Goal: Information Seeking & Learning: Check status

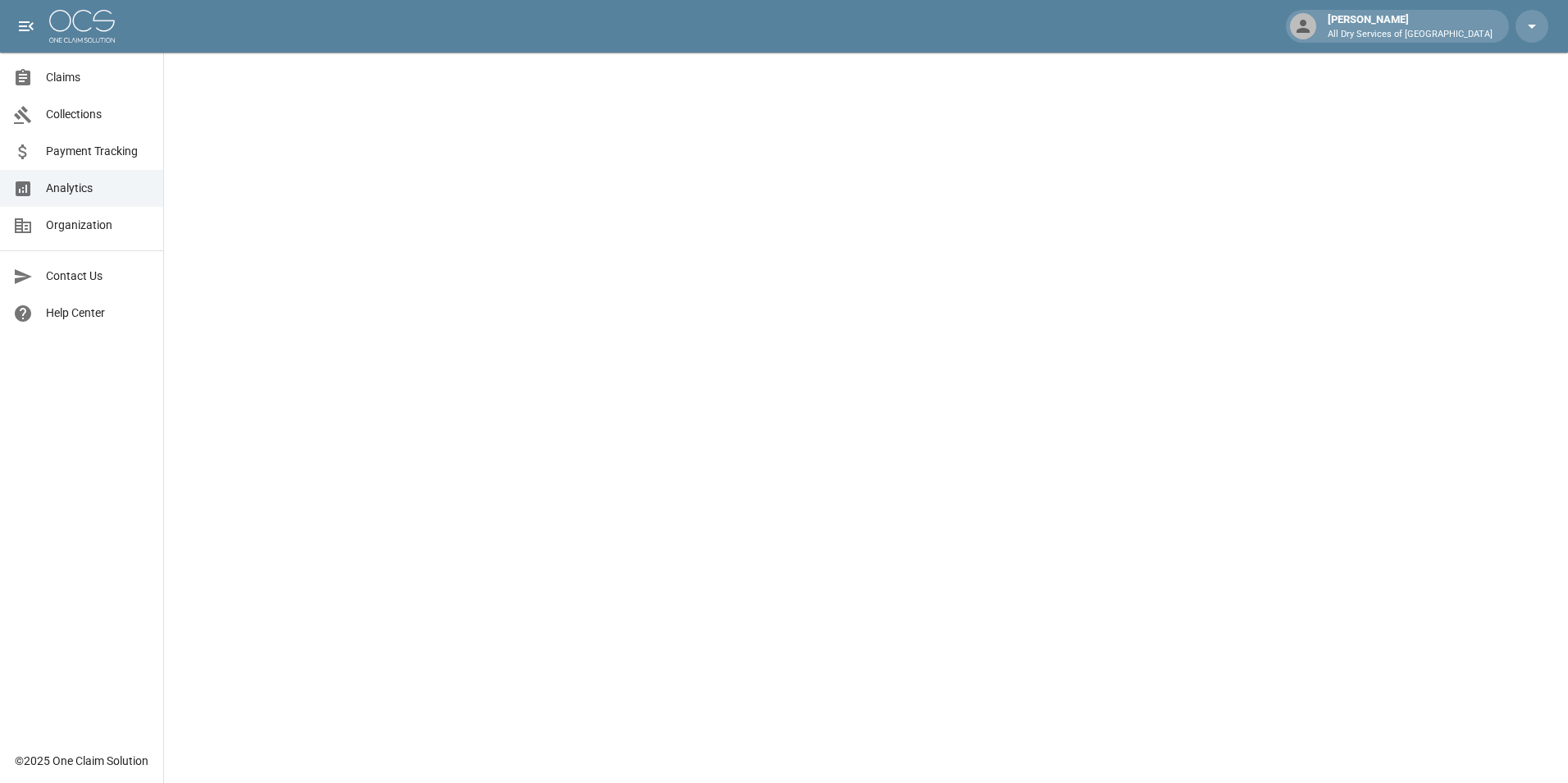
click at [88, 72] on span "Claims" at bounding box center [98, 77] width 104 height 17
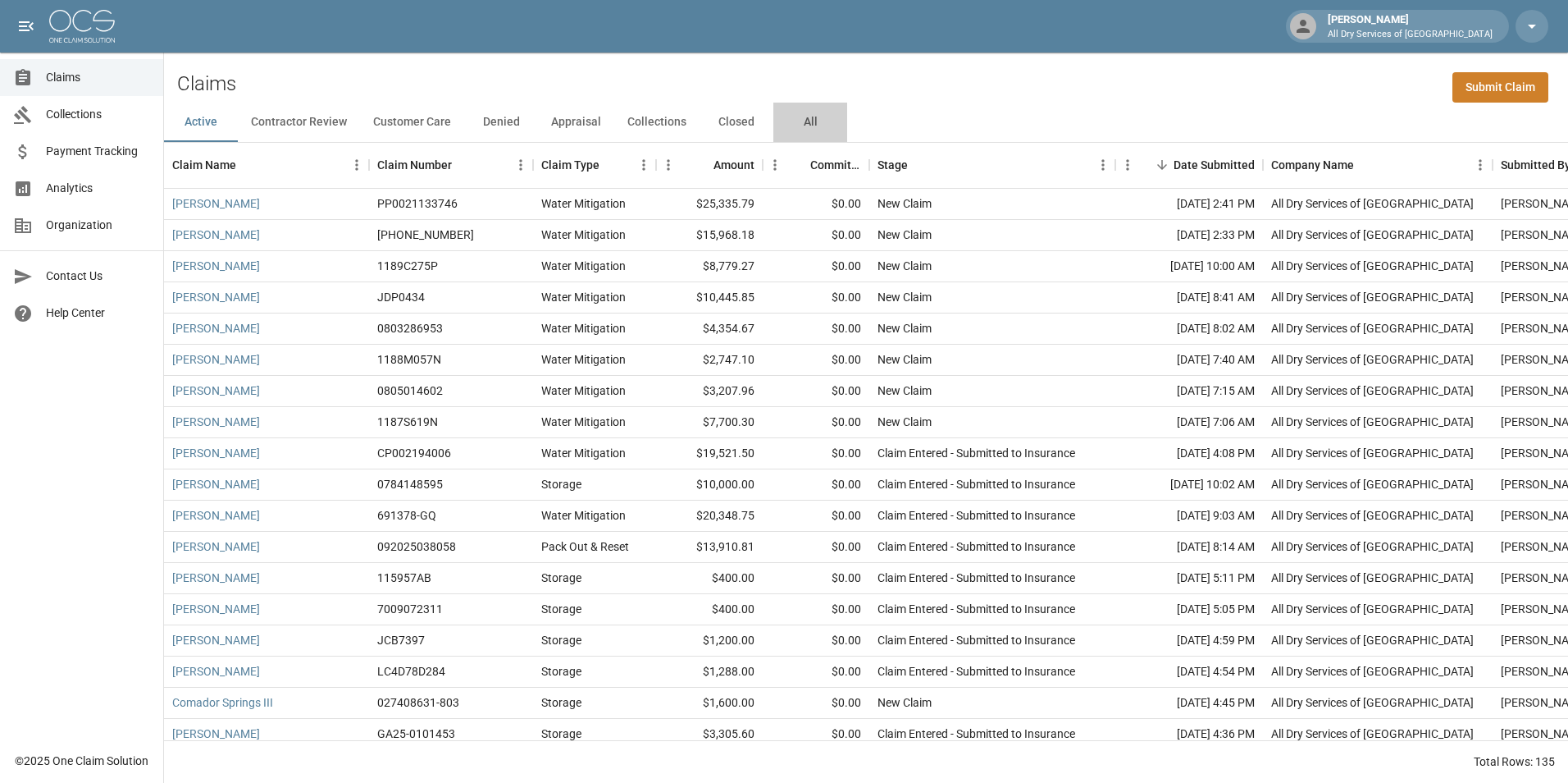
click at [806, 121] on button "All" at bounding box center [810, 121] width 74 height 39
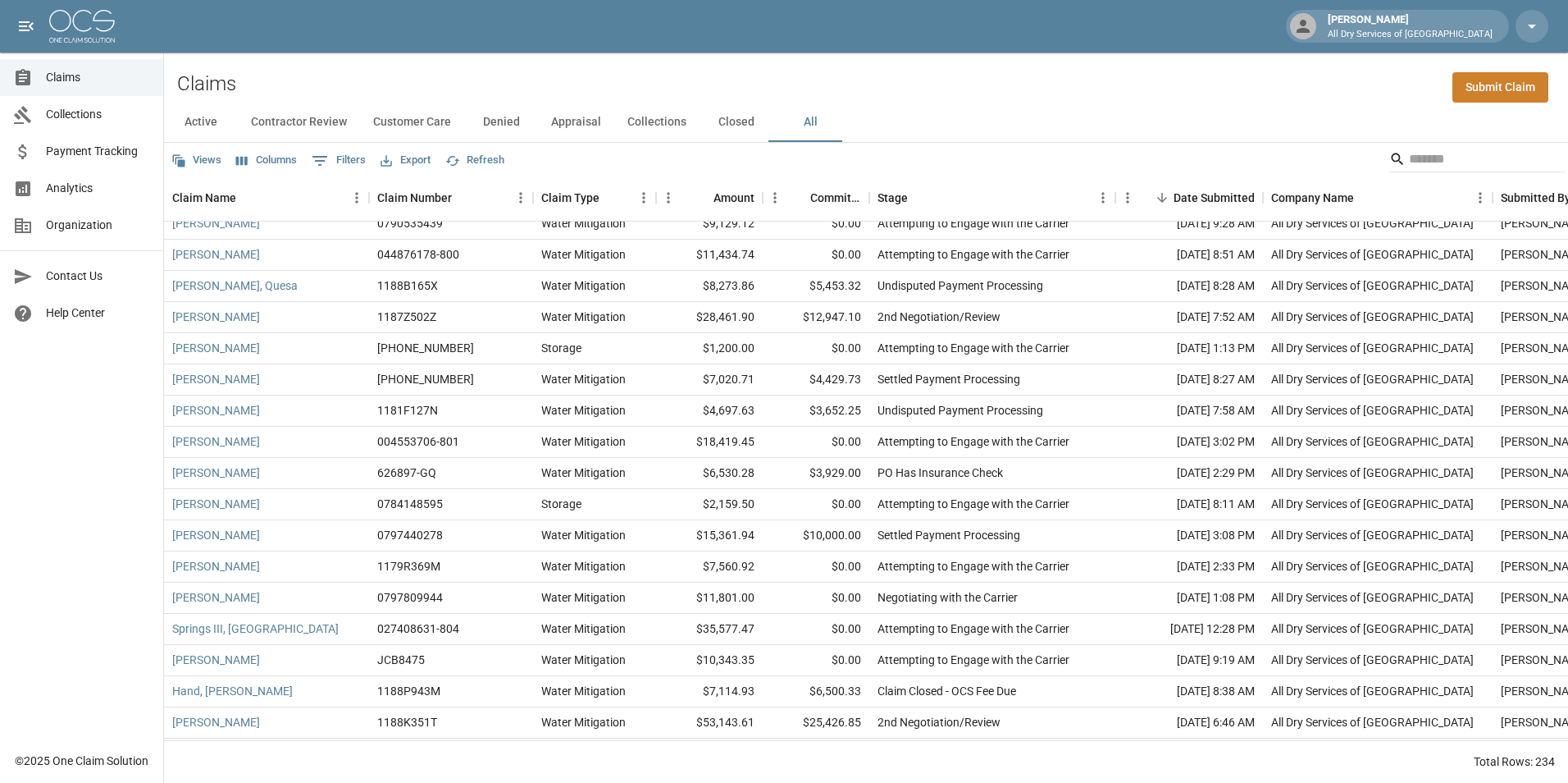
scroll to position [1477, 0]
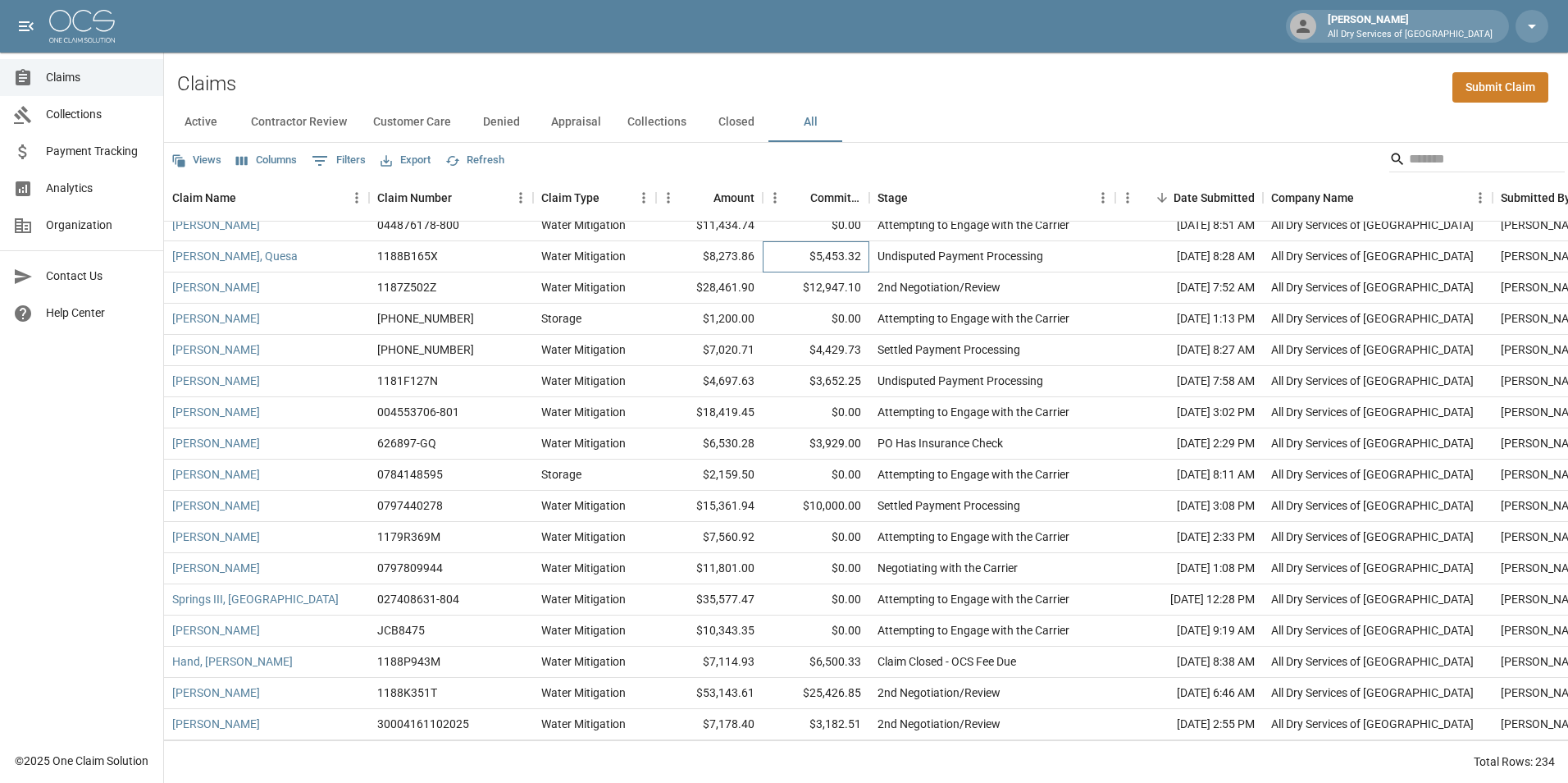
click at [780, 258] on div "$5,453.32" at bounding box center [816, 257] width 107 height 31
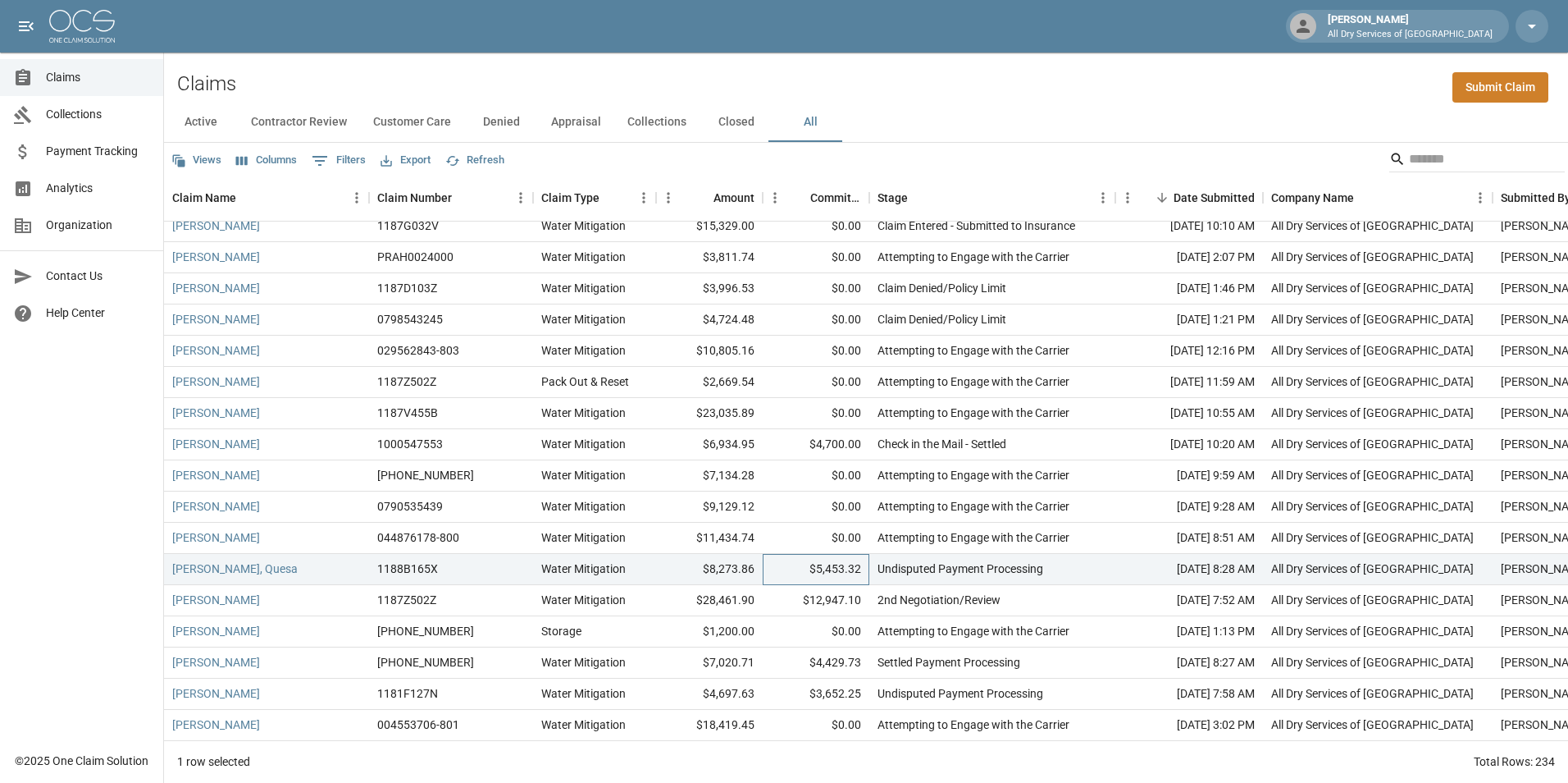
scroll to position [1149, 0]
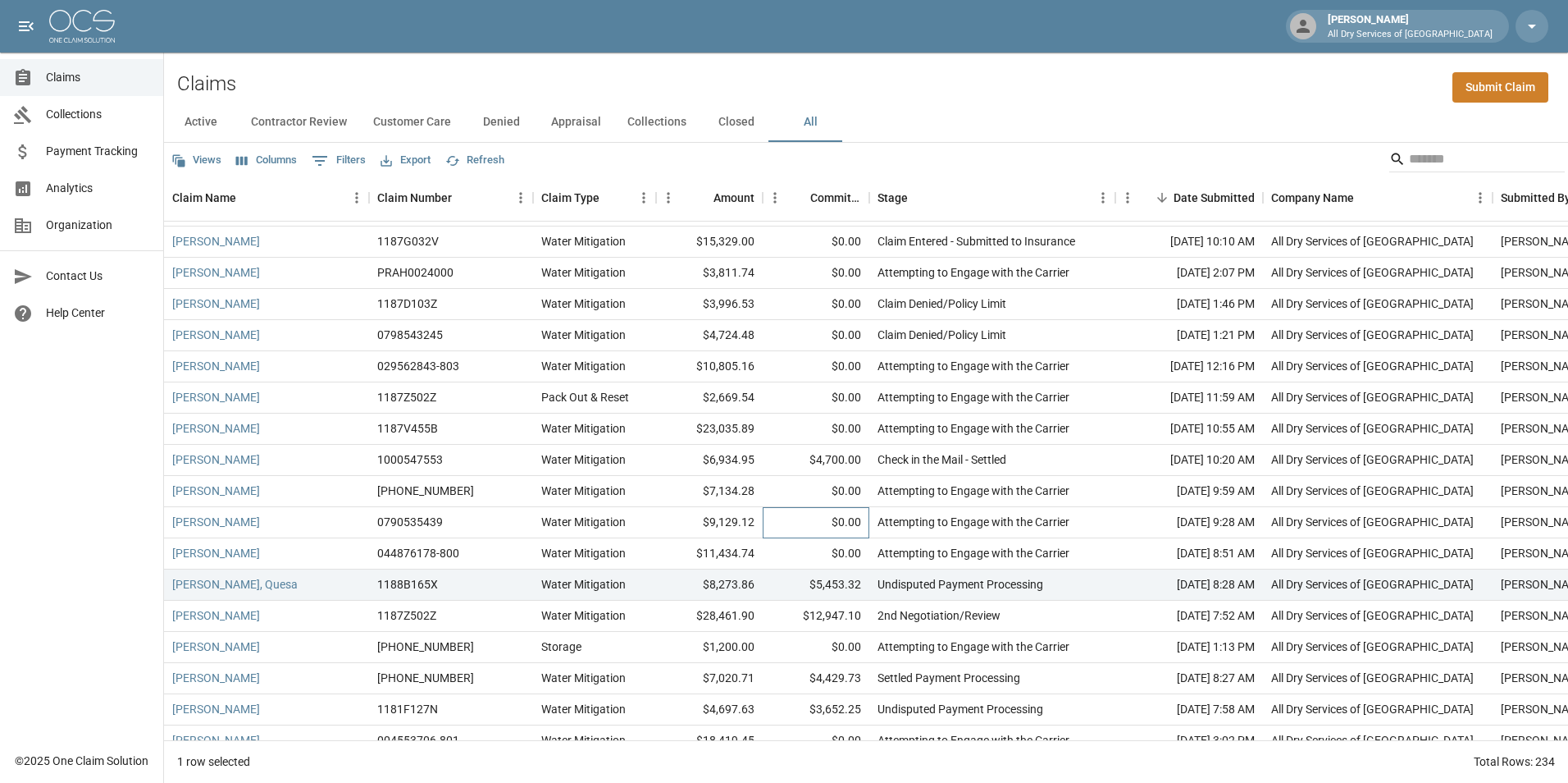
click at [792, 525] on div "$0.00" at bounding box center [816, 523] width 107 height 31
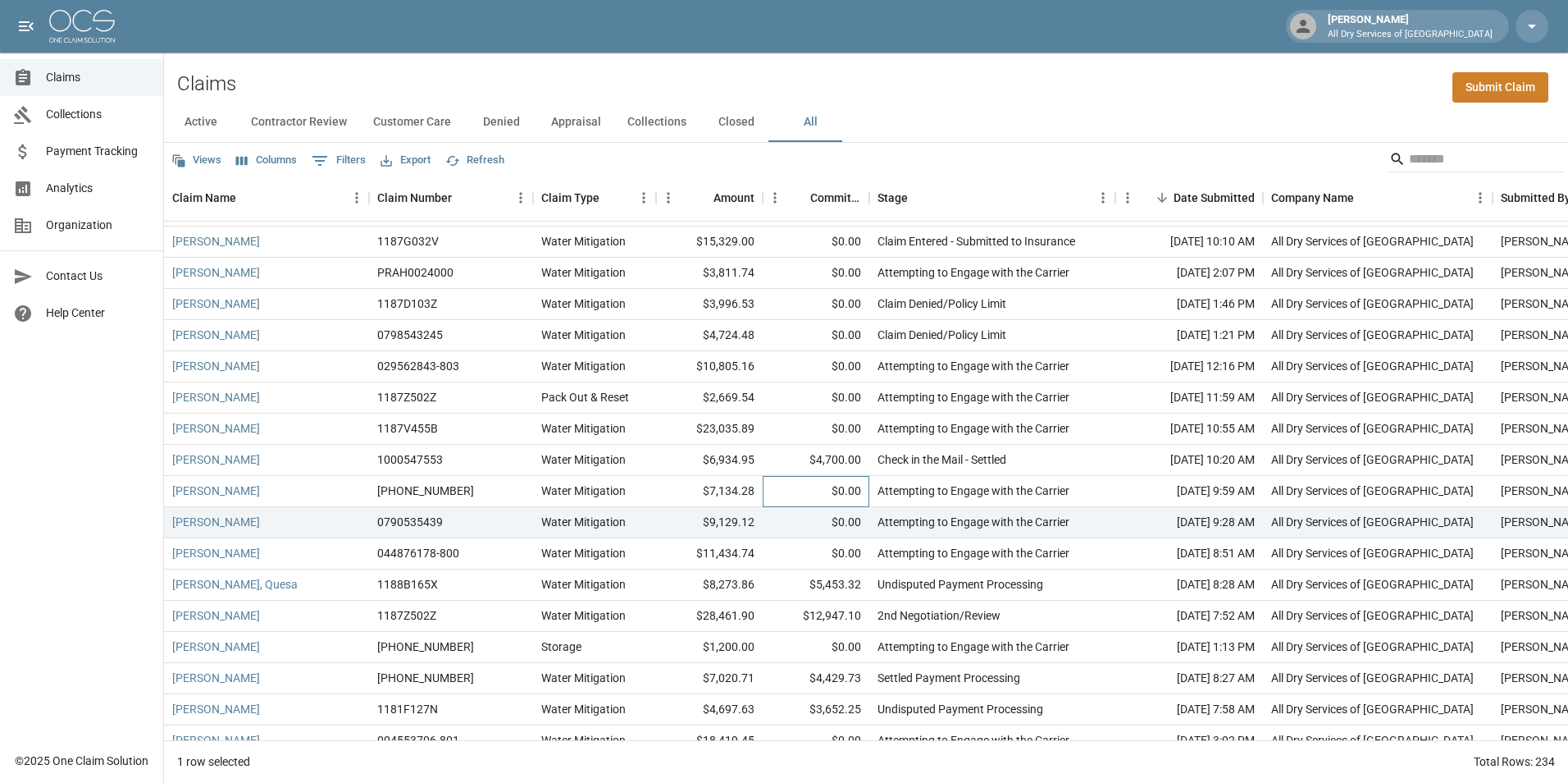
click at [771, 478] on div "$0.00" at bounding box center [816, 492] width 107 height 31
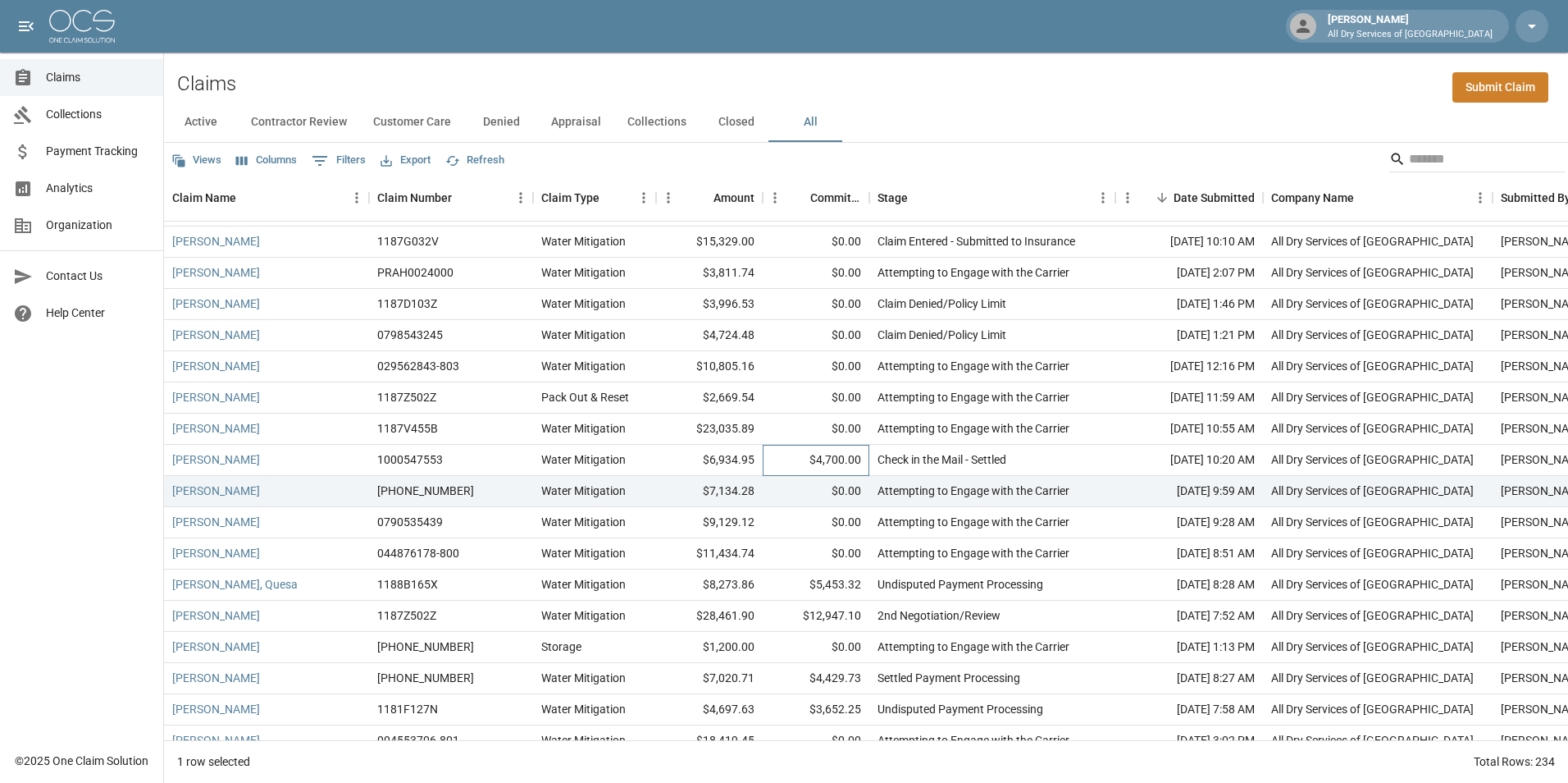
click at [779, 454] on div "$4,700.00" at bounding box center [816, 460] width 107 height 31
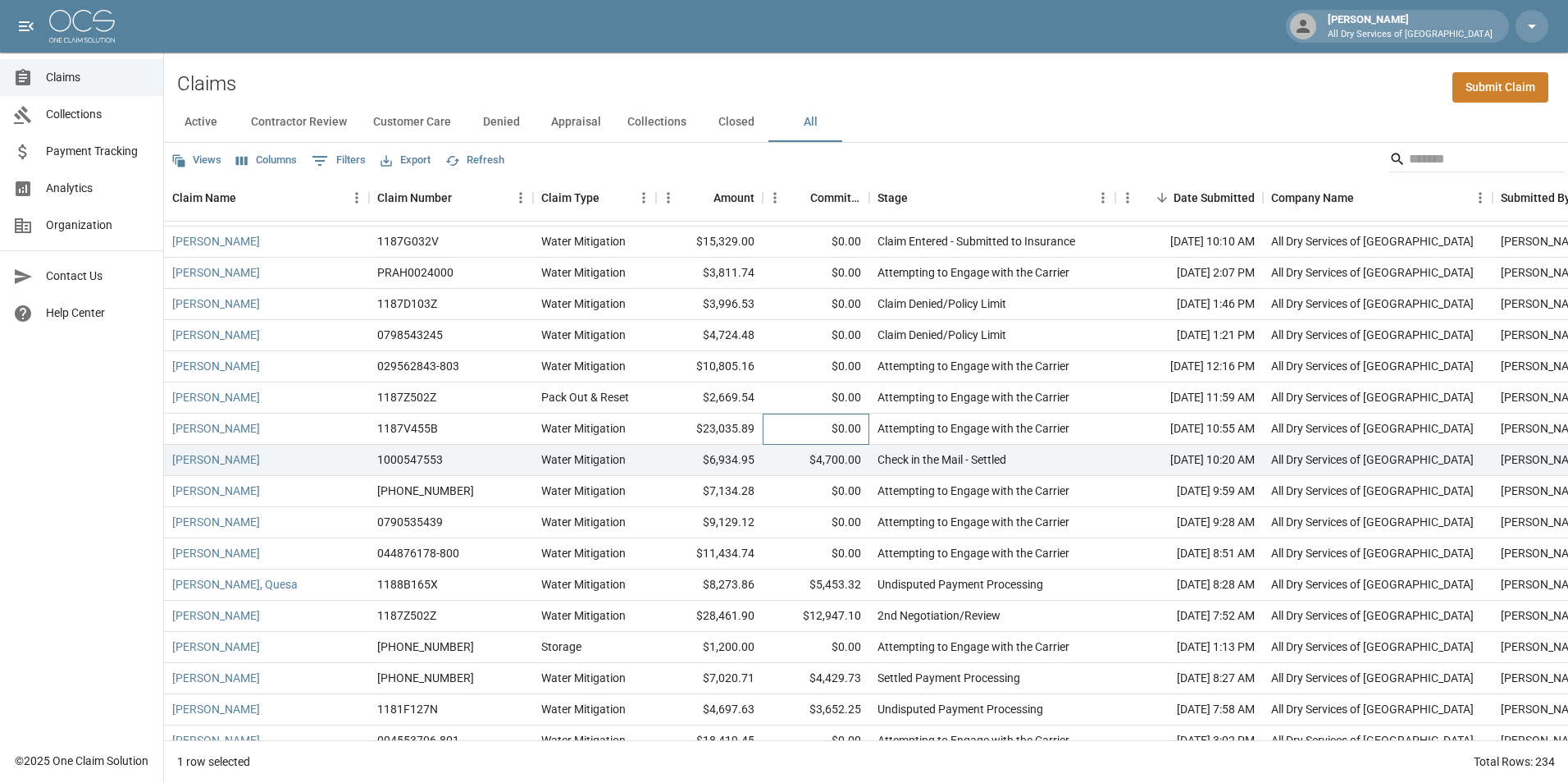
click at [780, 427] on div "$0.00" at bounding box center [816, 429] width 107 height 31
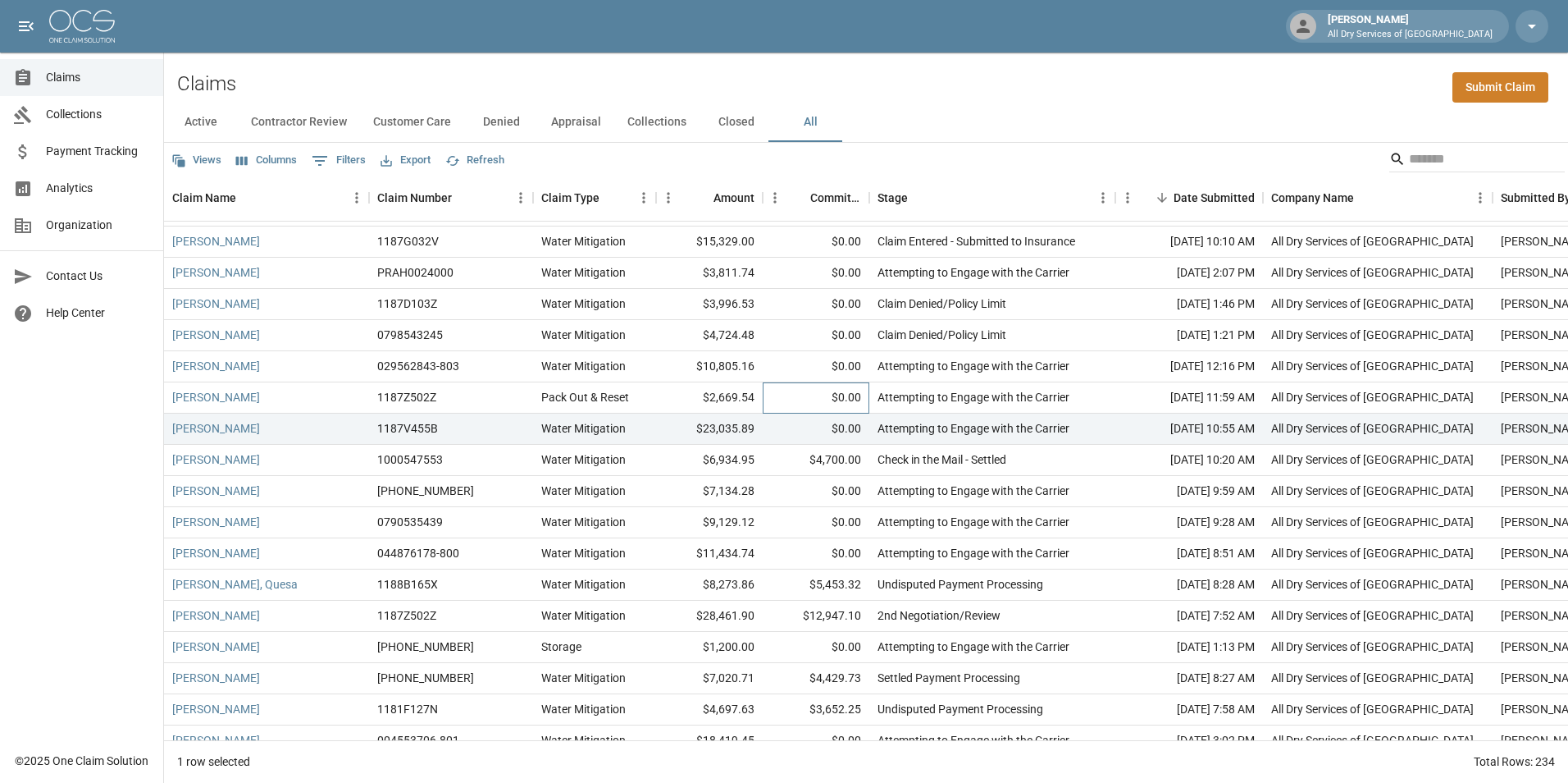
click at [792, 384] on div "$0.00" at bounding box center [816, 398] width 107 height 31
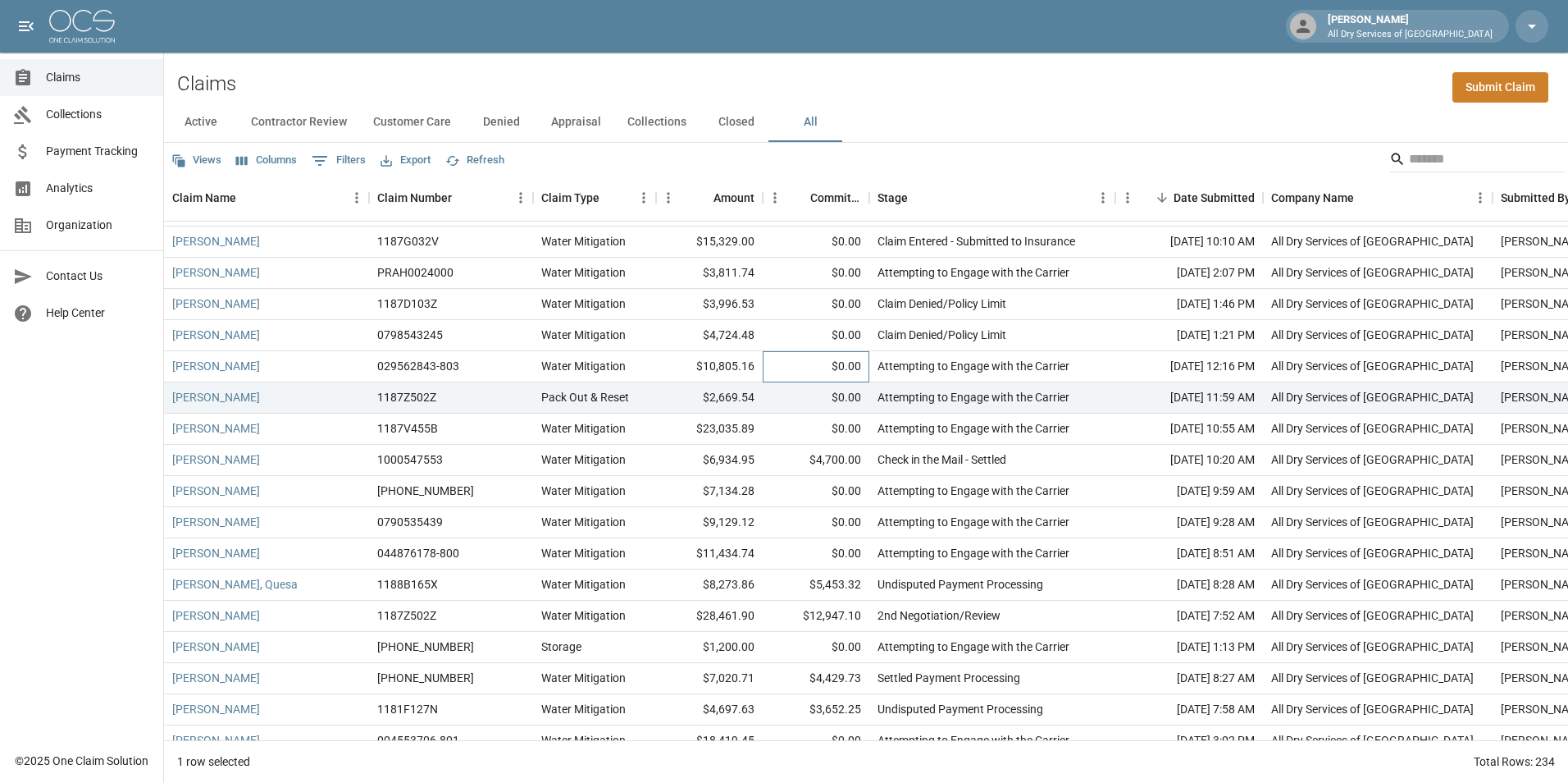
click at [763, 359] on div "$0.00" at bounding box center [816, 367] width 107 height 31
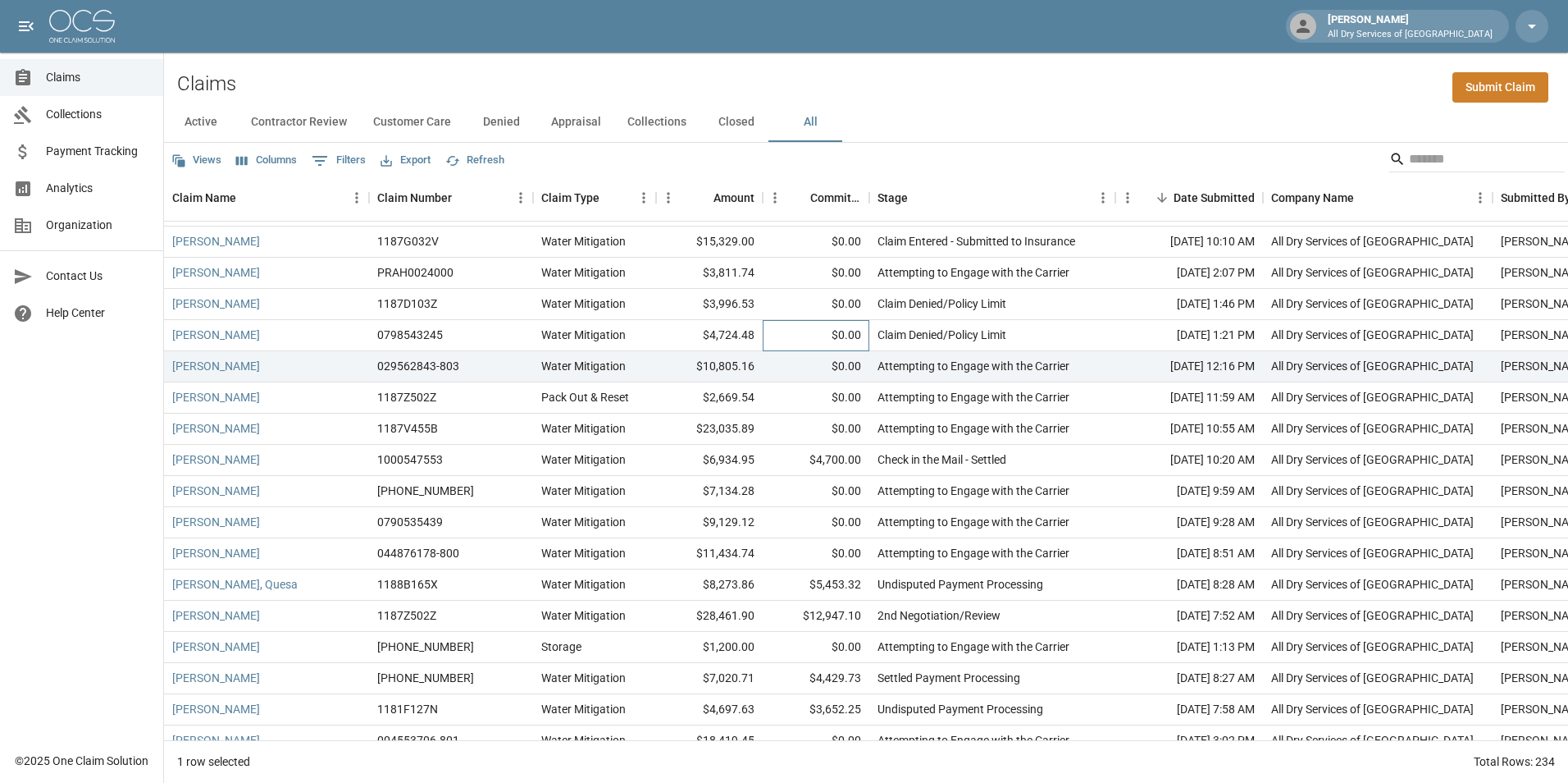
click at [795, 333] on div "$0.00" at bounding box center [816, 336] width 107 height 31
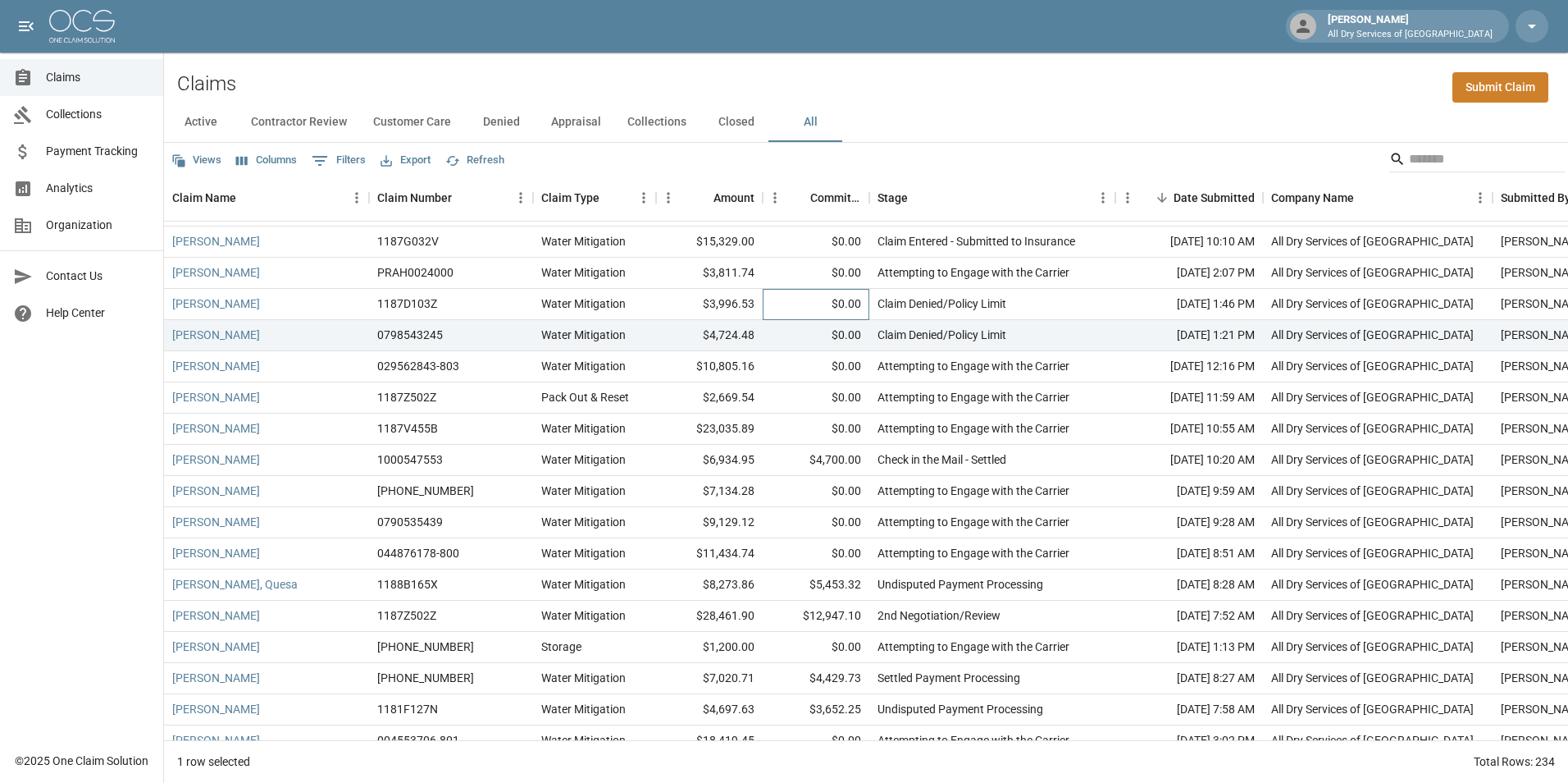
click at [801, 305] on div "$0.00" at bounding box center [816, 304] width 107 height 31
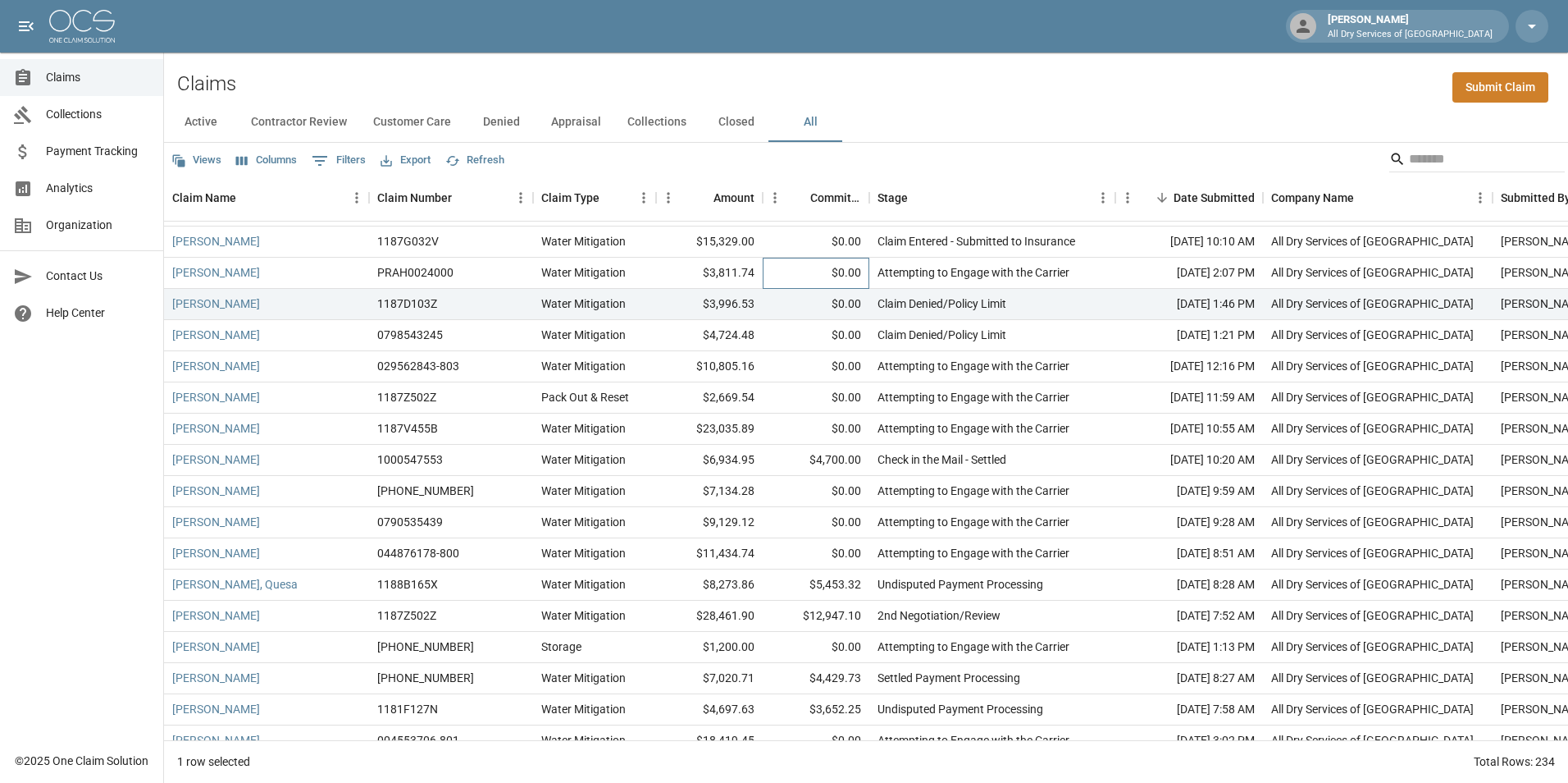
click at [792, 266] on div "$0.00" at bounding box center [816, 273] width 107 height 31
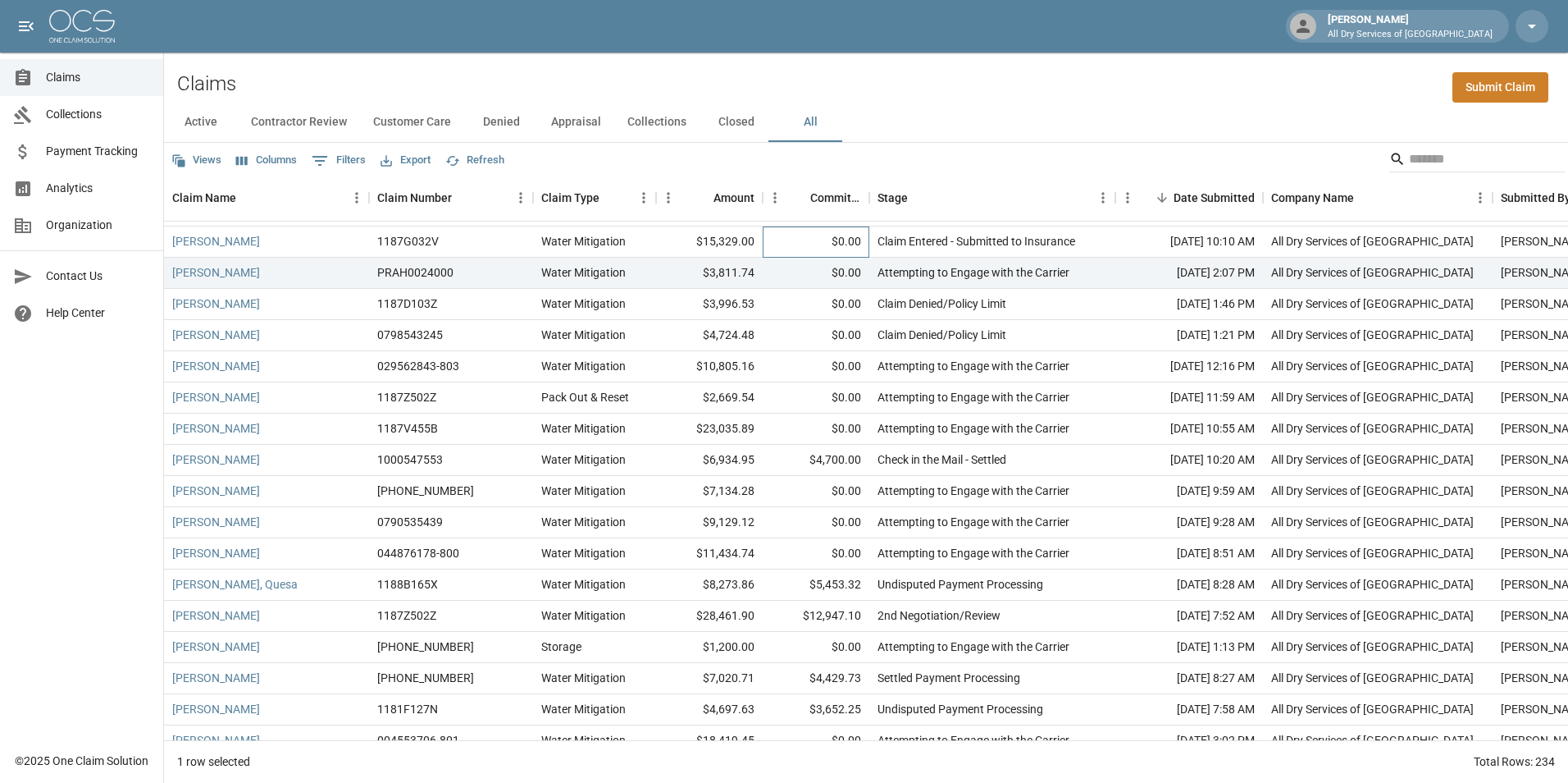
click at [796, 237] on div "$0.00" at bounding box center [816, 242] width 107 height 31
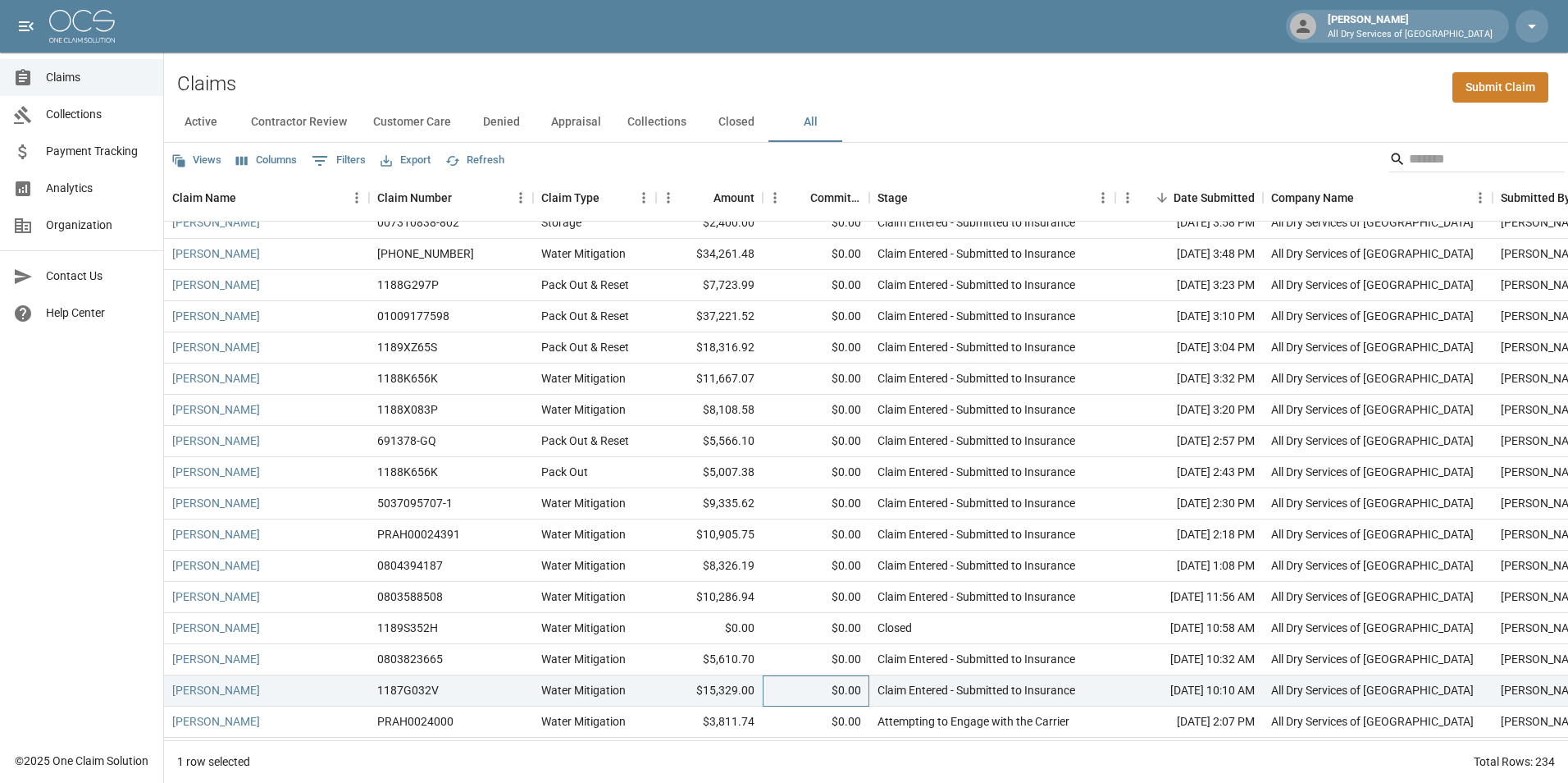
scroll to position [739, 0]
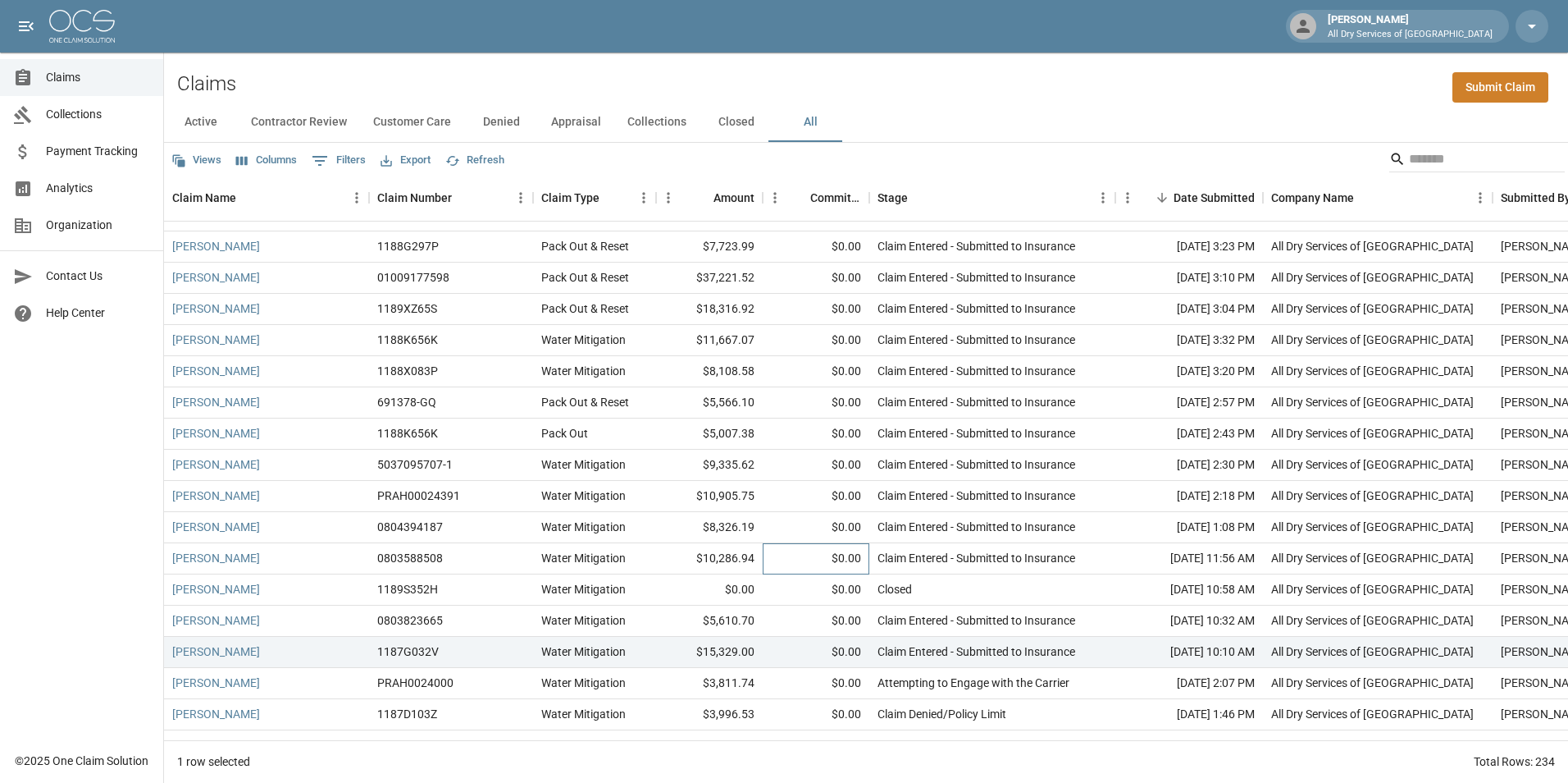
click at [787, 552] on div "$0.00" at bounding box center [816, 558] width 107 height 31
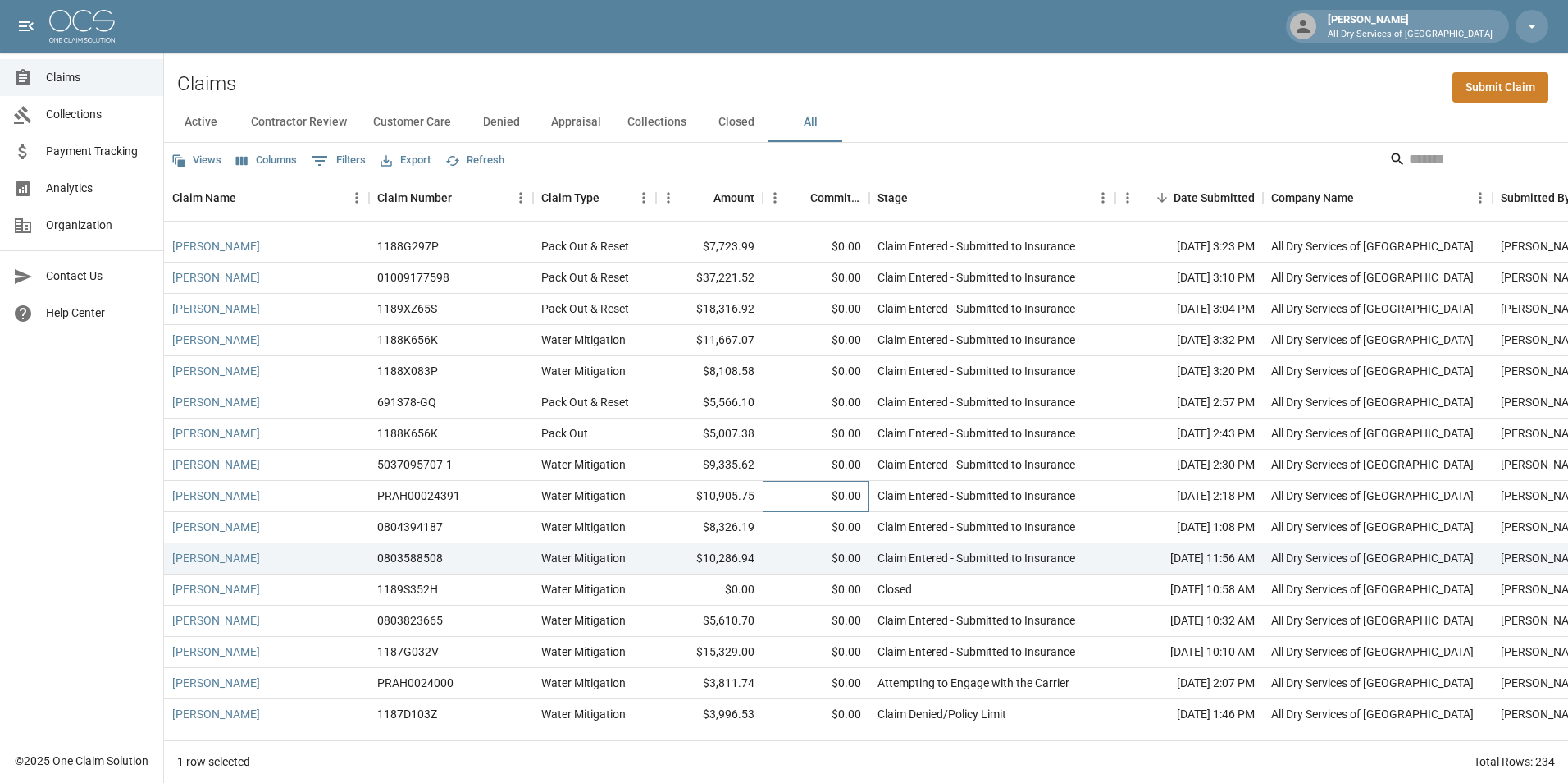
click at [795, 495] on div "$0.00" at bounding box center [816, 496] width 107 height 31
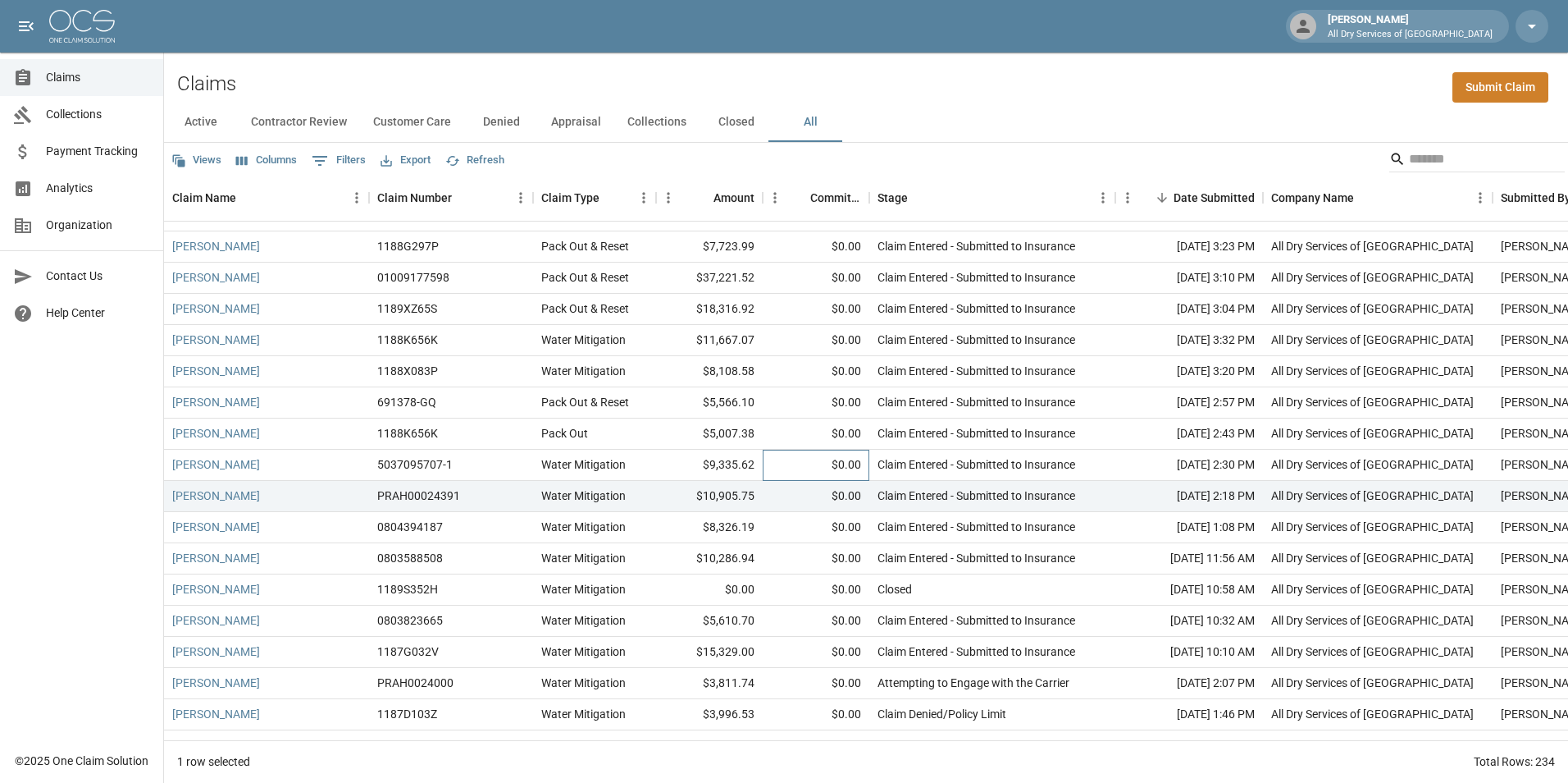
click at [797, 458] on div "$0.00" at bounding box center [816, 466] width 107 height 31
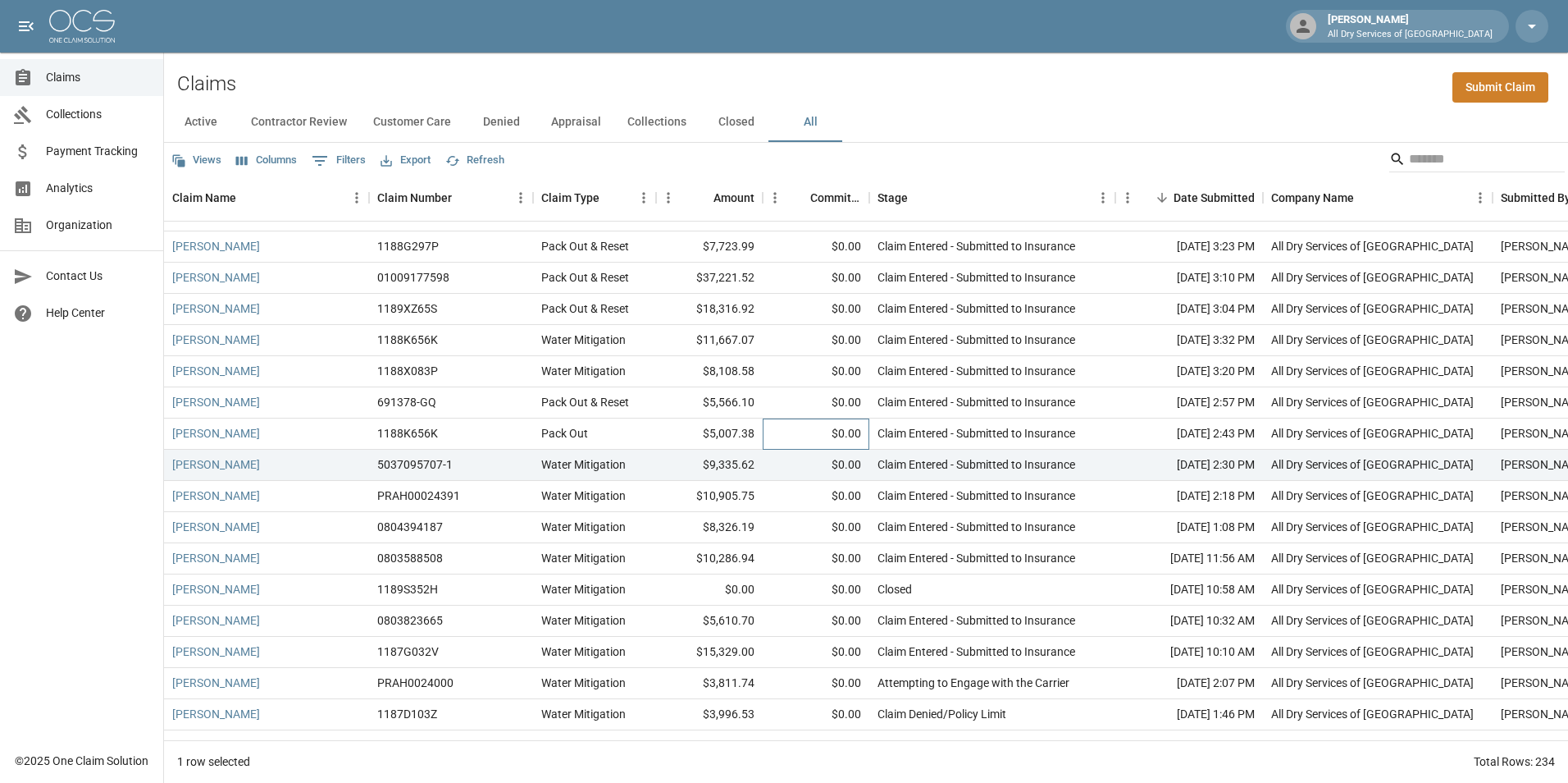
click at [797, 427] on div "$0.00" at bounding box center [816, 434] width 107 height 31
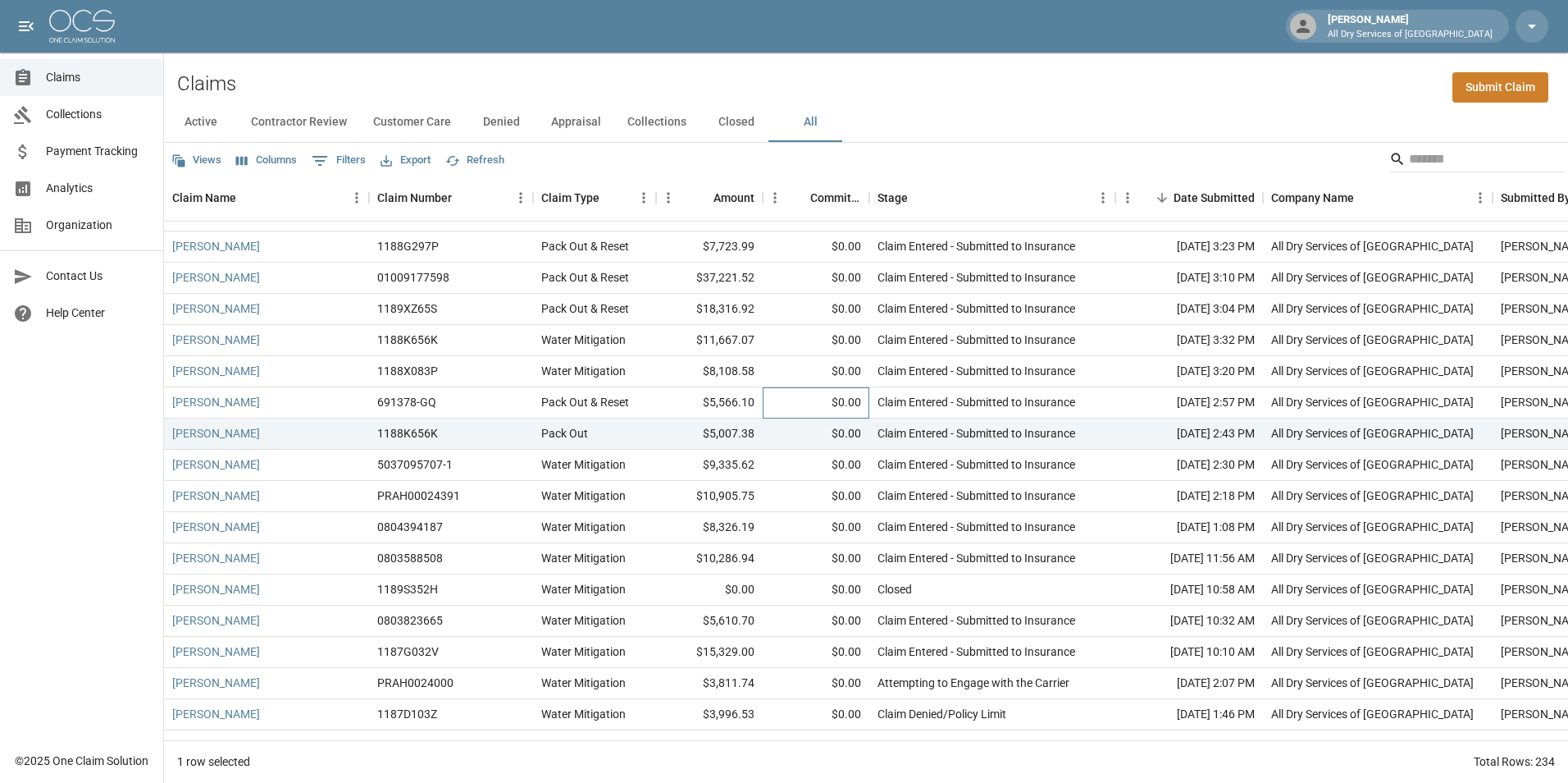
click at [796, 395] on div "$0.00" at bounding box center [816, 403] width 107 height 31
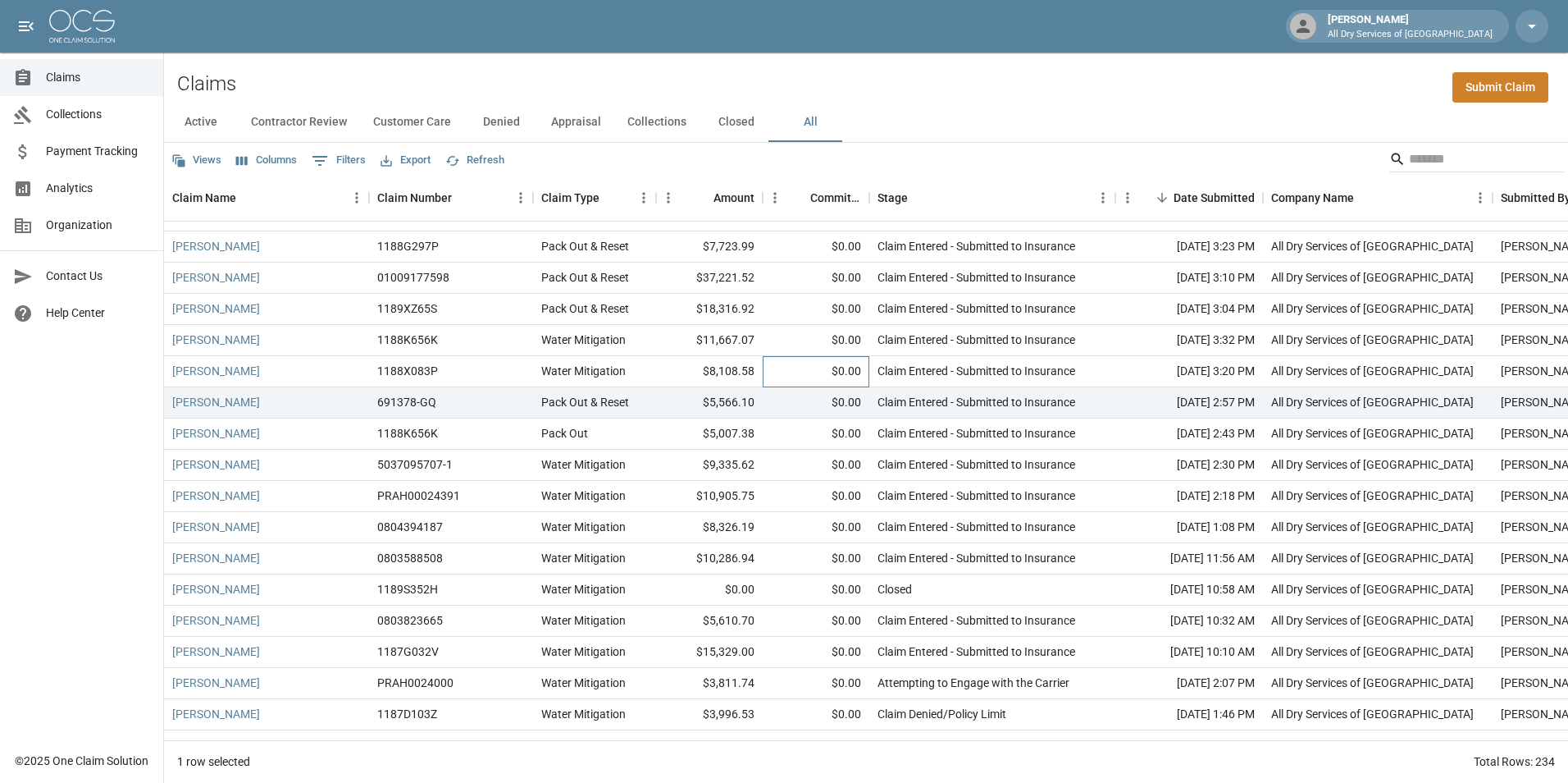
click at [799, 368] on div "$0.00" at bounding box center [816, 372] width 107 height 31
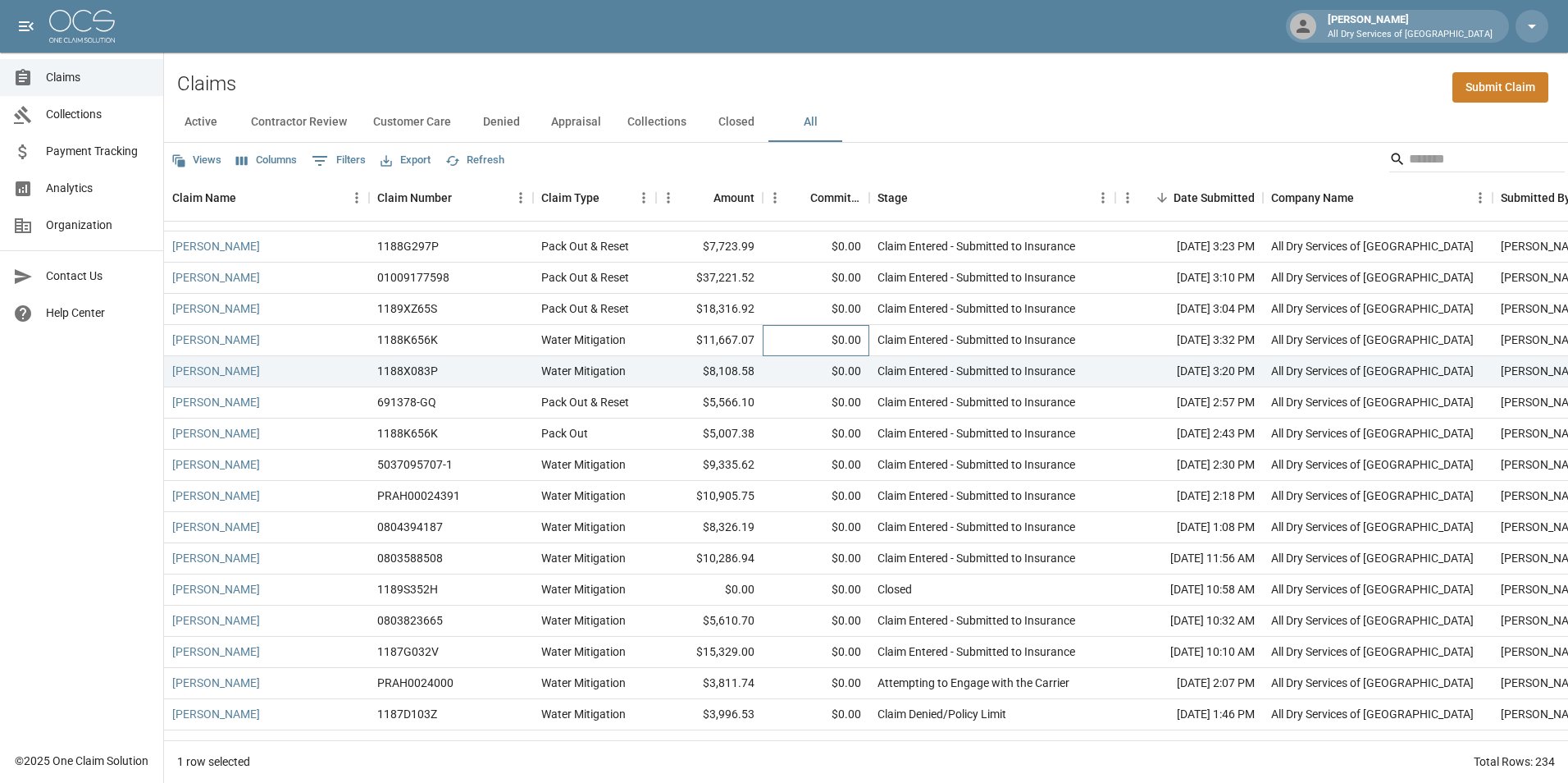
click at [797, 336] on div "$0.00" at bounding box center [816, 341] width 107 height 31
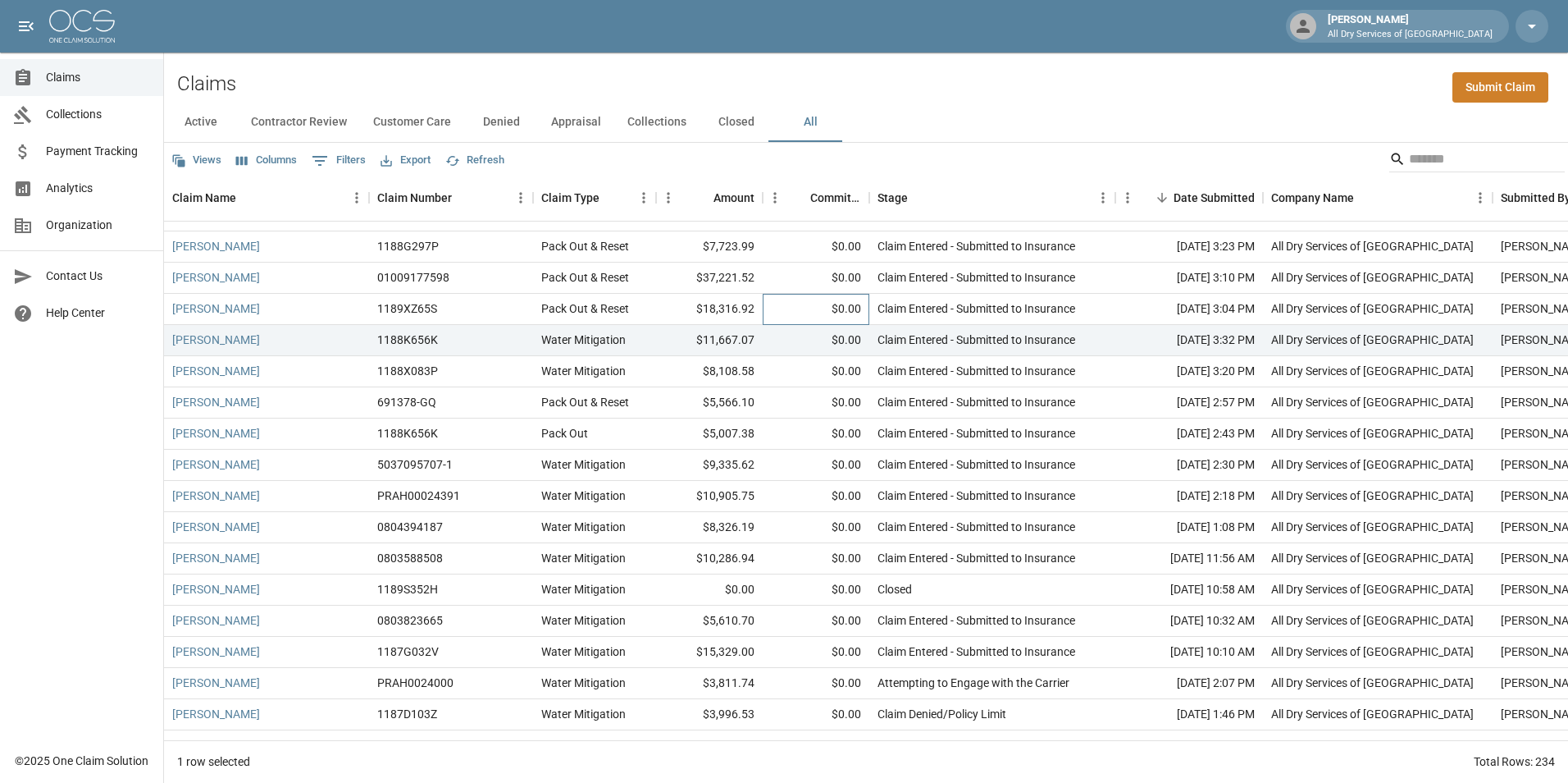
click at [798, 307] on div "$0.00" at bounding box center [816, 310] width 107 height 31
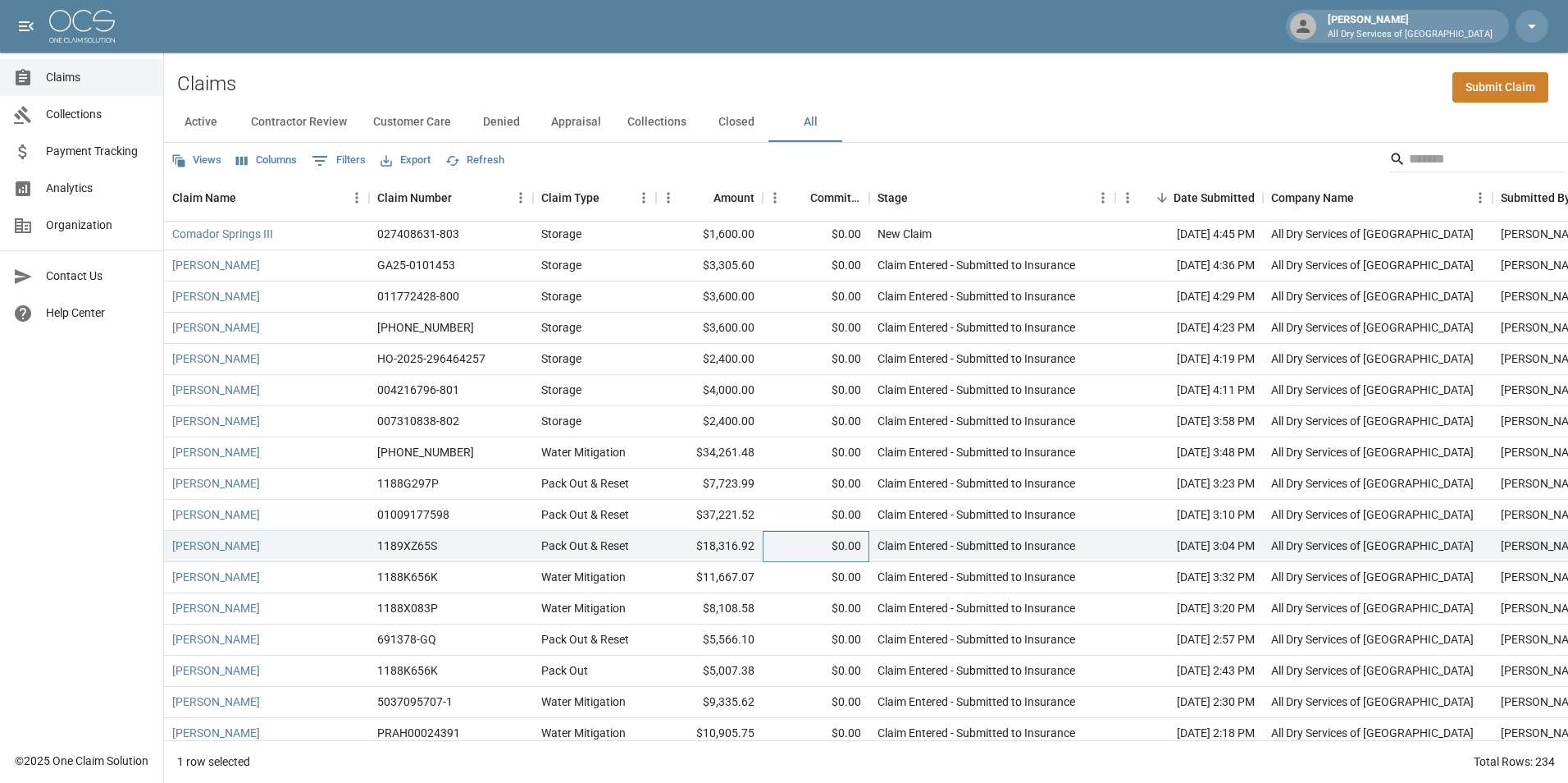
scroll to position [493, 0]
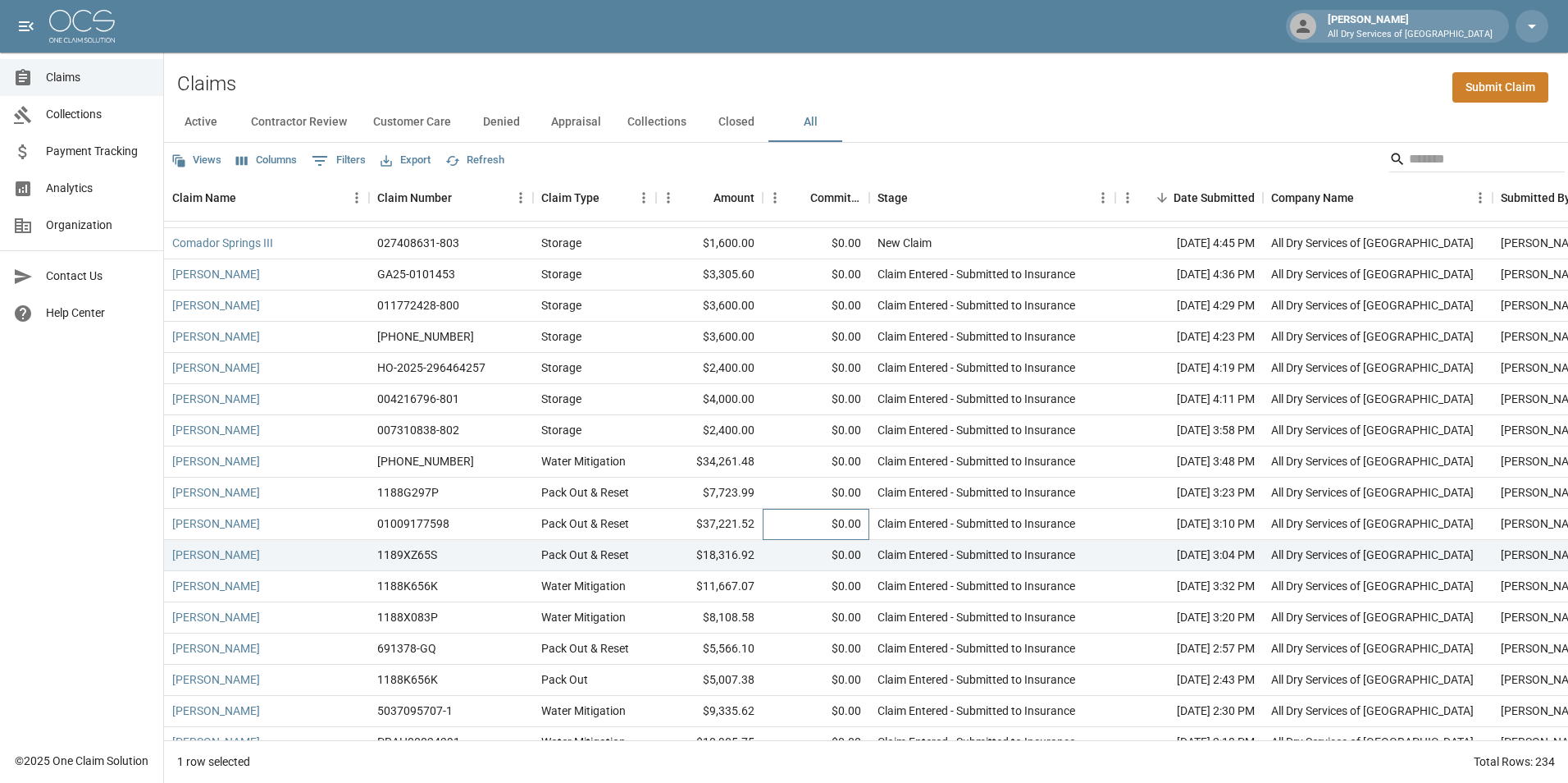
click at [800, 523] on div "$0.00" at bounding box center [816, 525] width 107 height 31
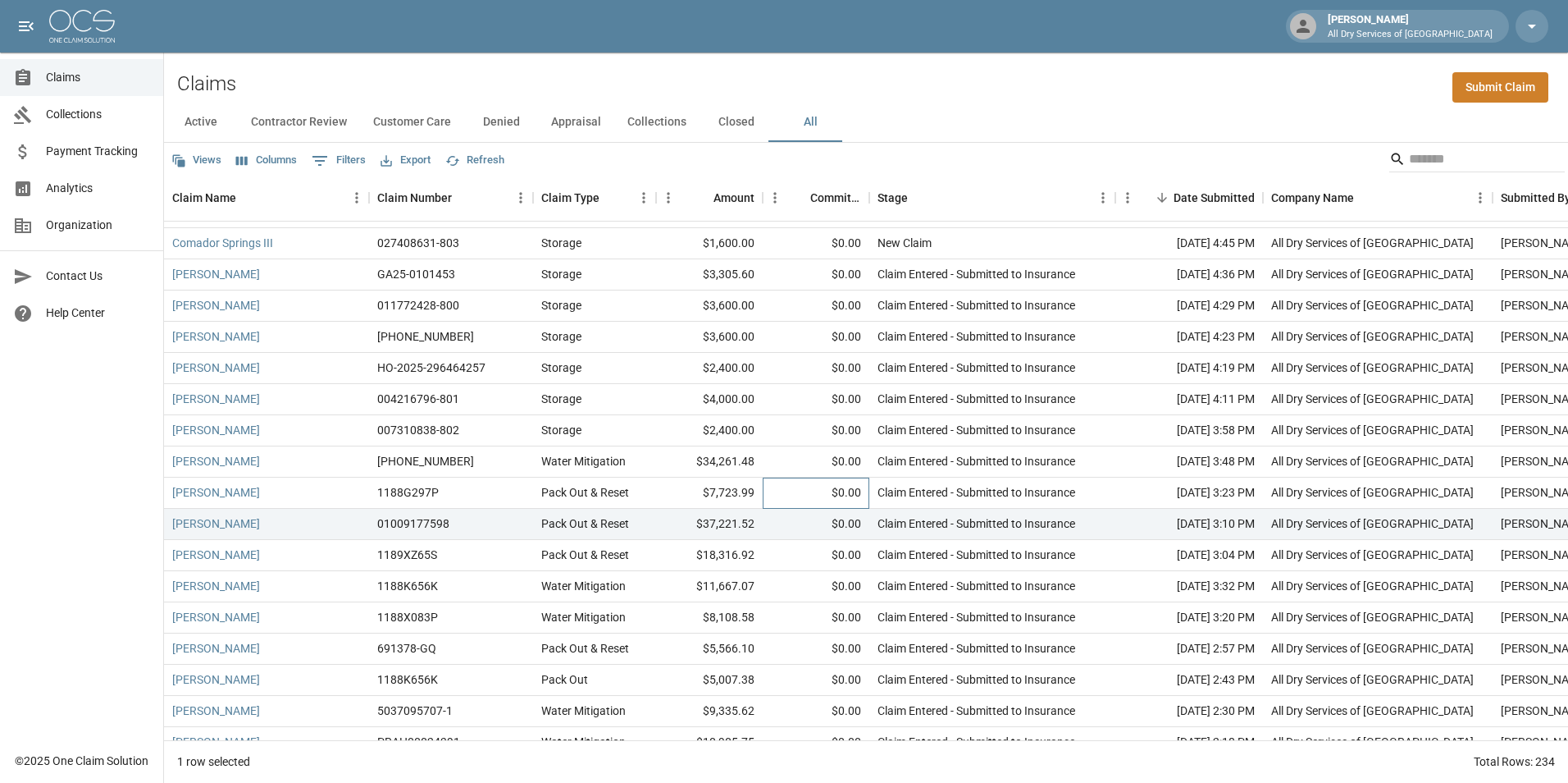
click at [799, 486] on div "$0.00" at bounding box center [816, 493] width 107 height 31
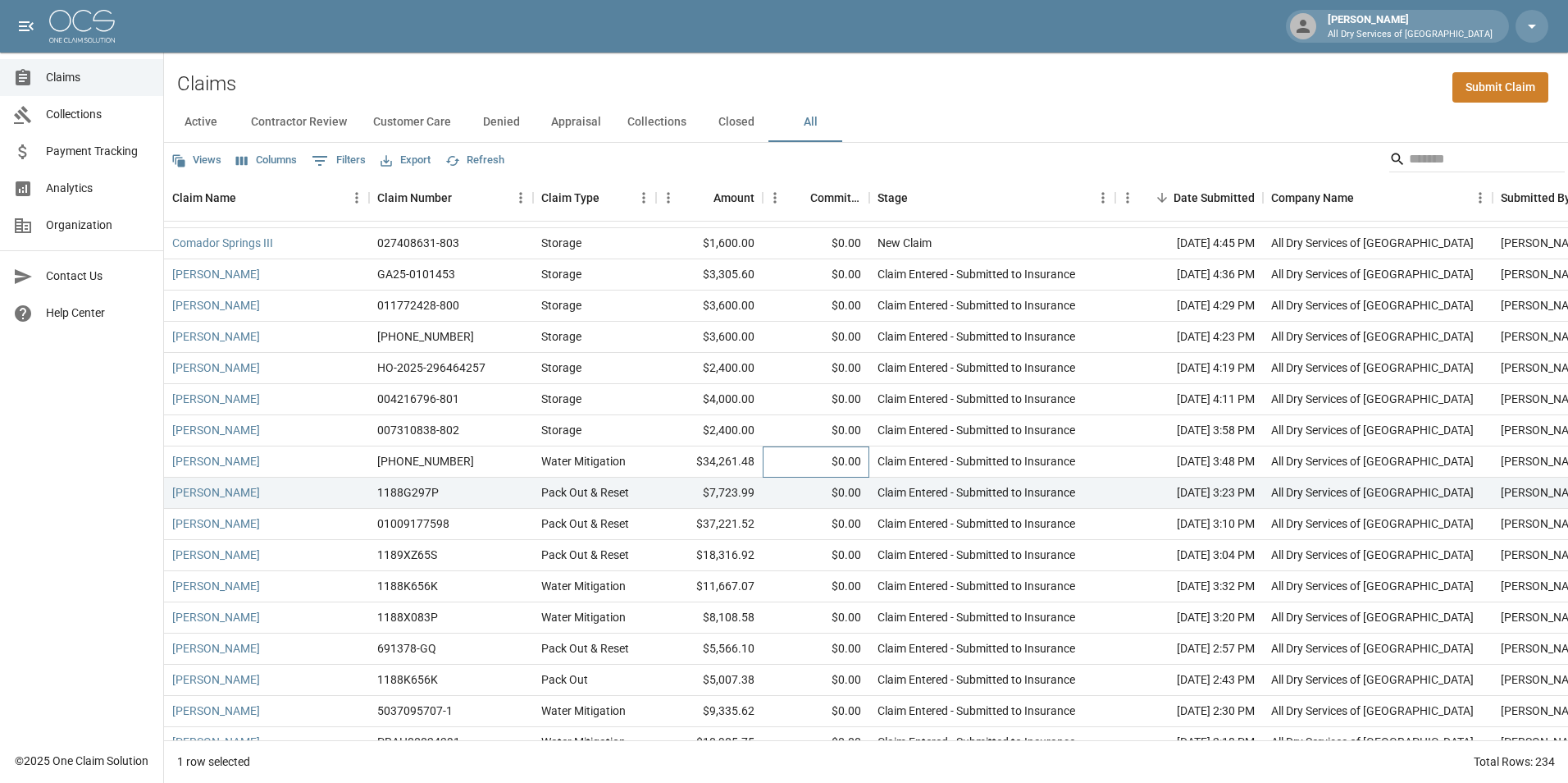
click at [787, 460] on div "$0.00" at bounding box center [816, 462] width 107 height 31
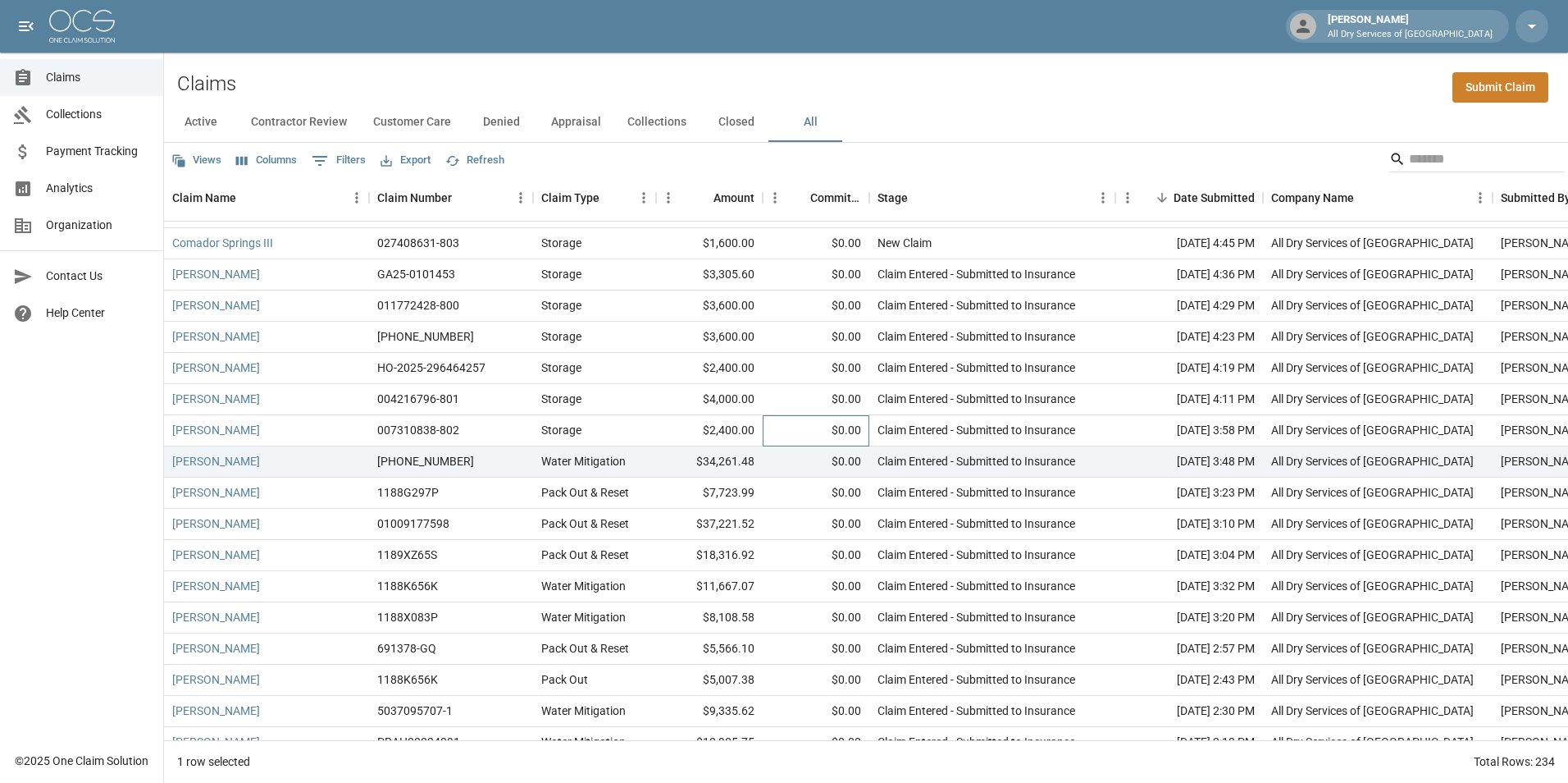
click at [789, 432] on div "$0.00" at bounding box center [816, 431] width 107 height 31
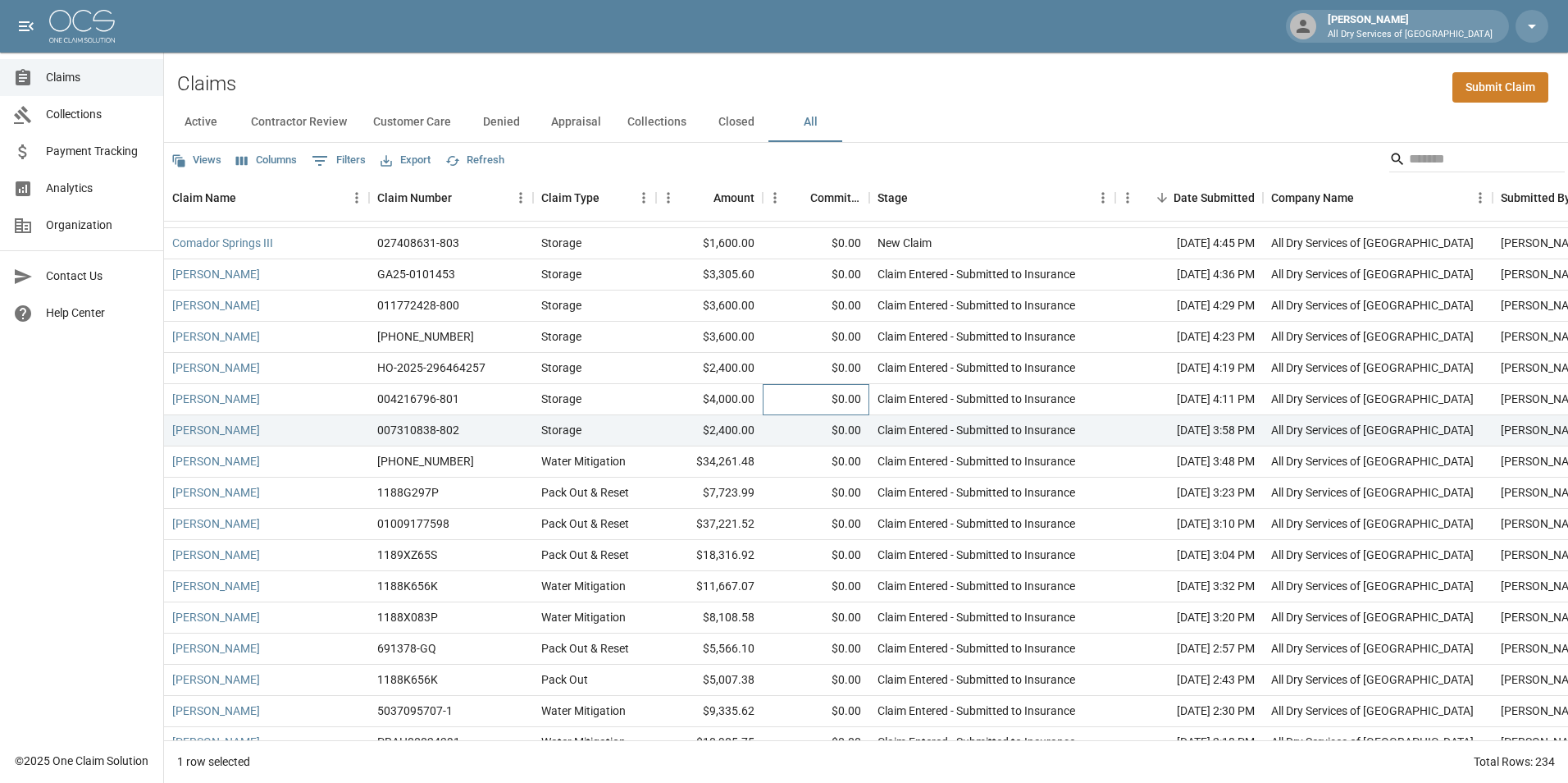
click at [785, 401] on div "$0.00" at bounding box center [816, 400] width 107 height 31
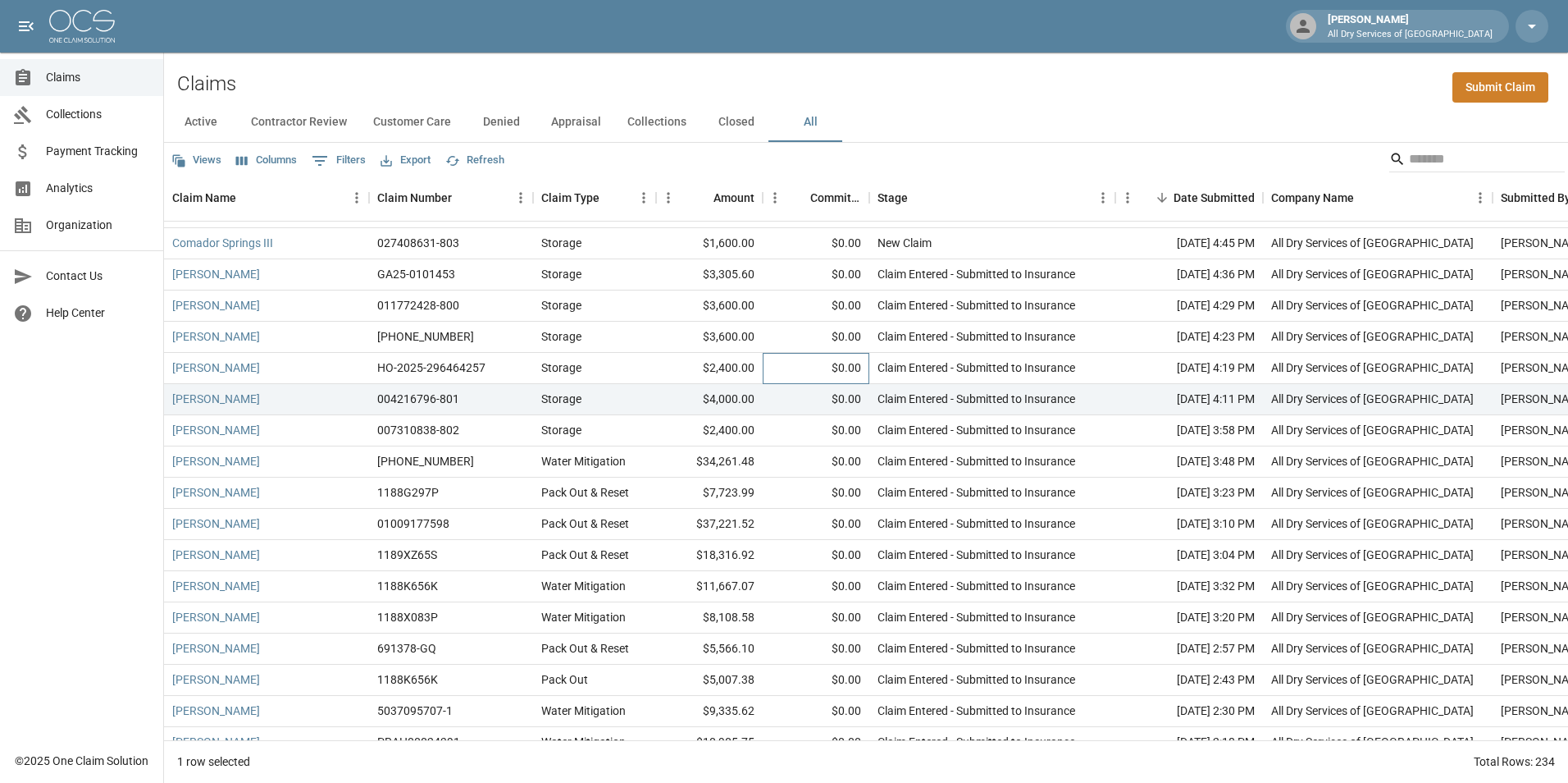
click at [764, 369] on div "$0.00" at bounding box center [816, 369] width 107 height 31
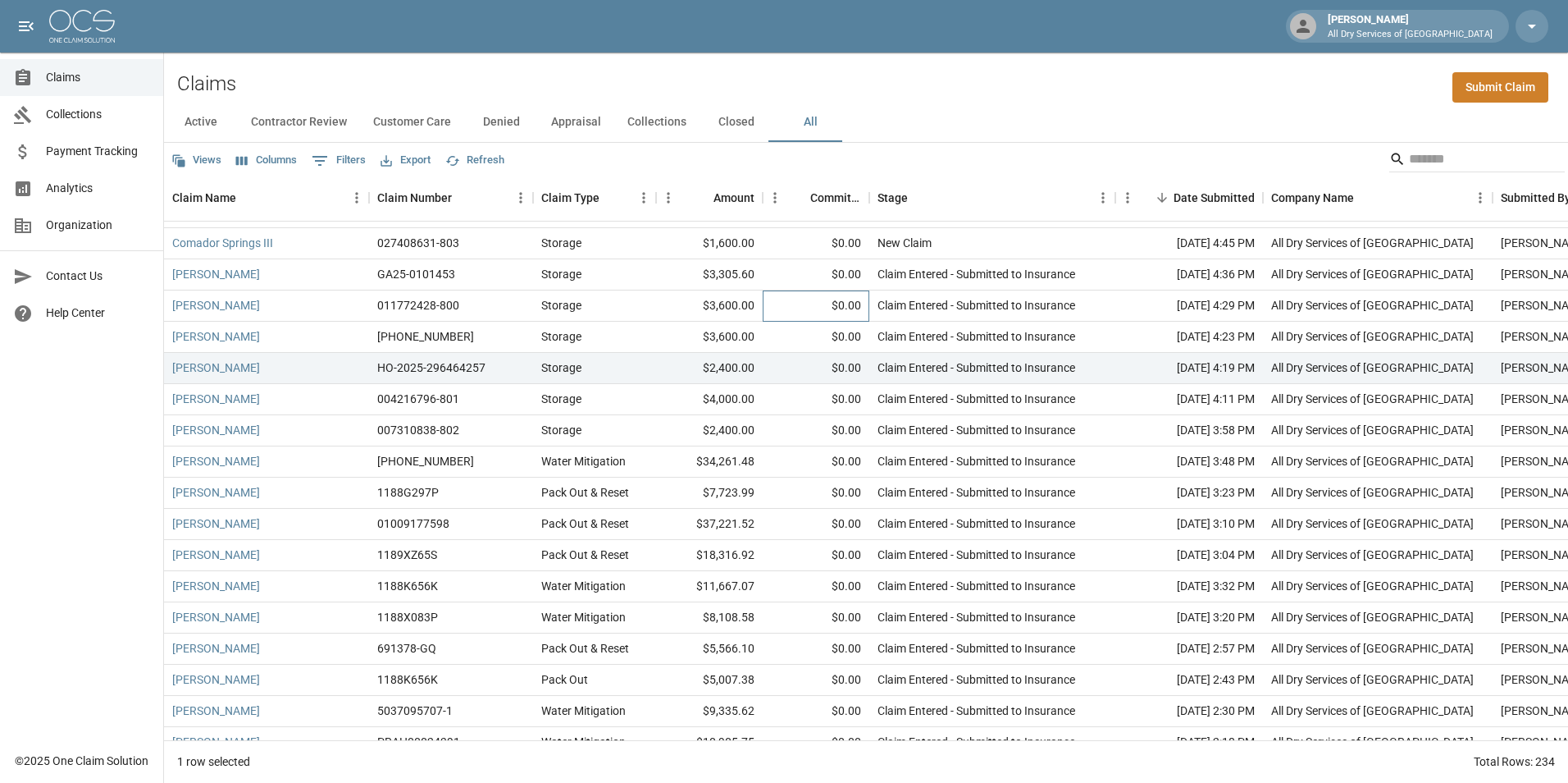
click at [785, 303] on div "$0.00" at bounding box center [816, 306] width 107 height 31
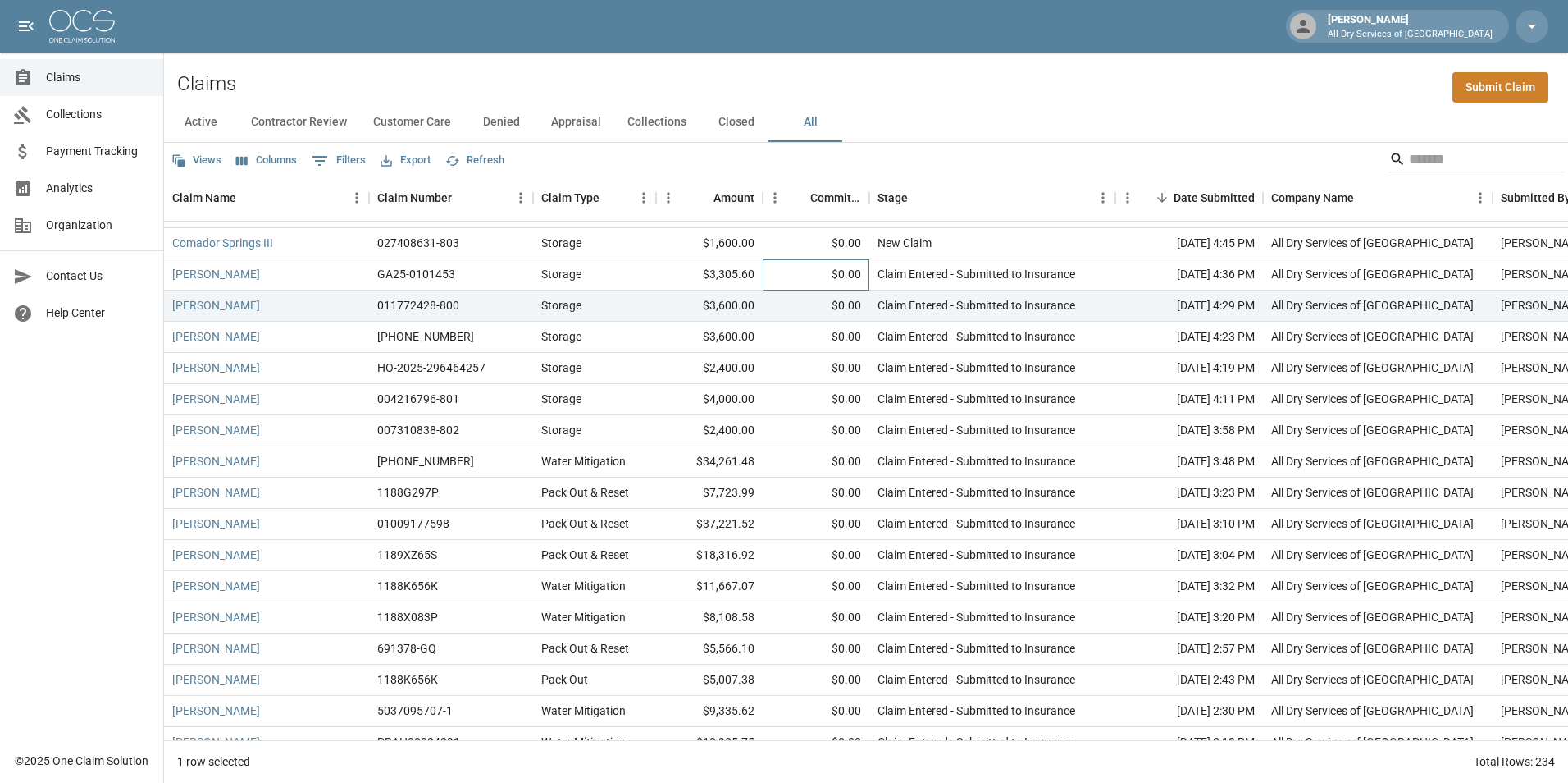
click at [770, 271] on div "$0.00" at bounding box center [816, 275] width 107 height 31
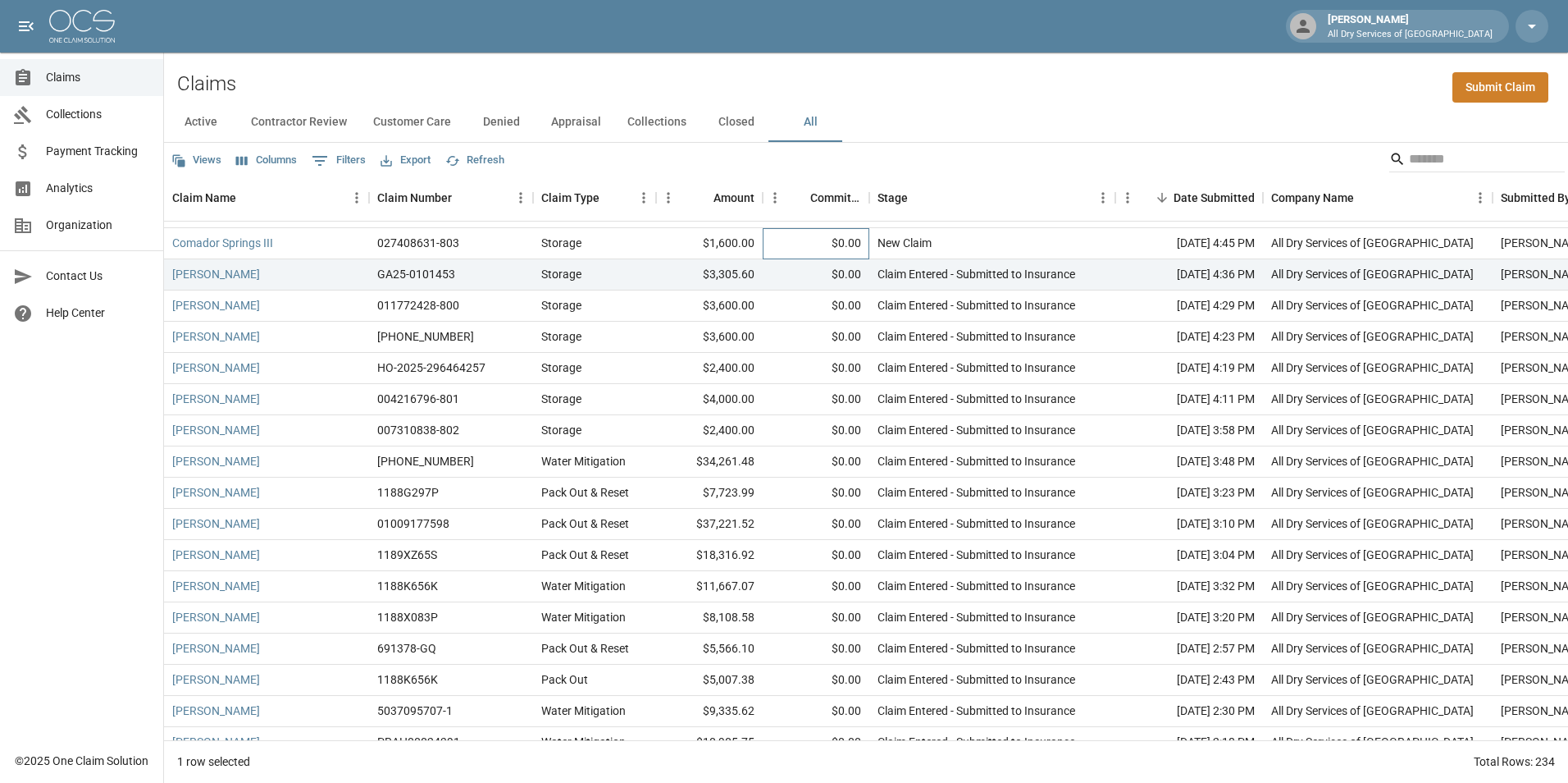
click at [777, 245] on div "$0.00" at bounding box center [816, 244] width 107 height 31
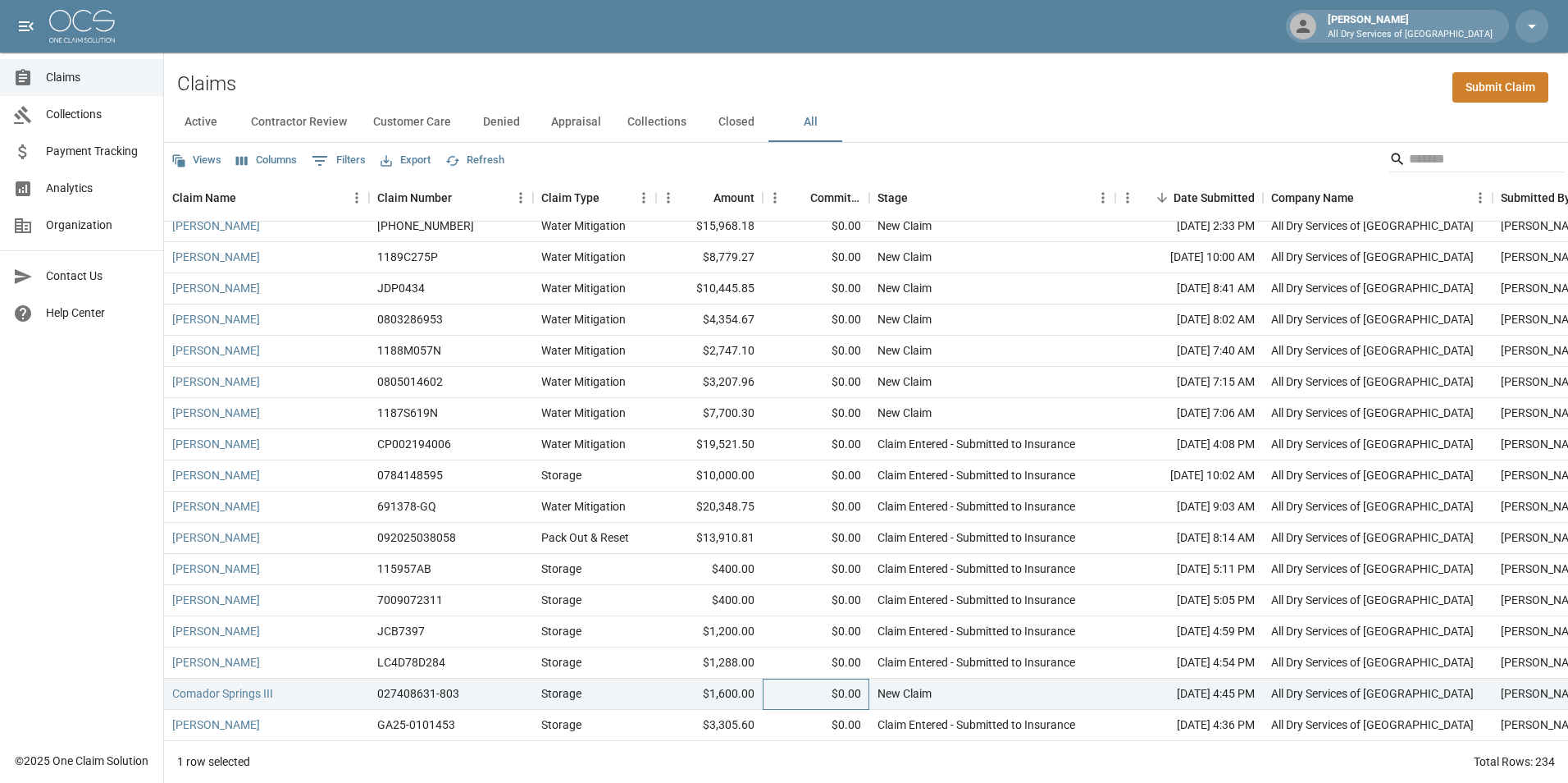
scroll to position [164, 0]
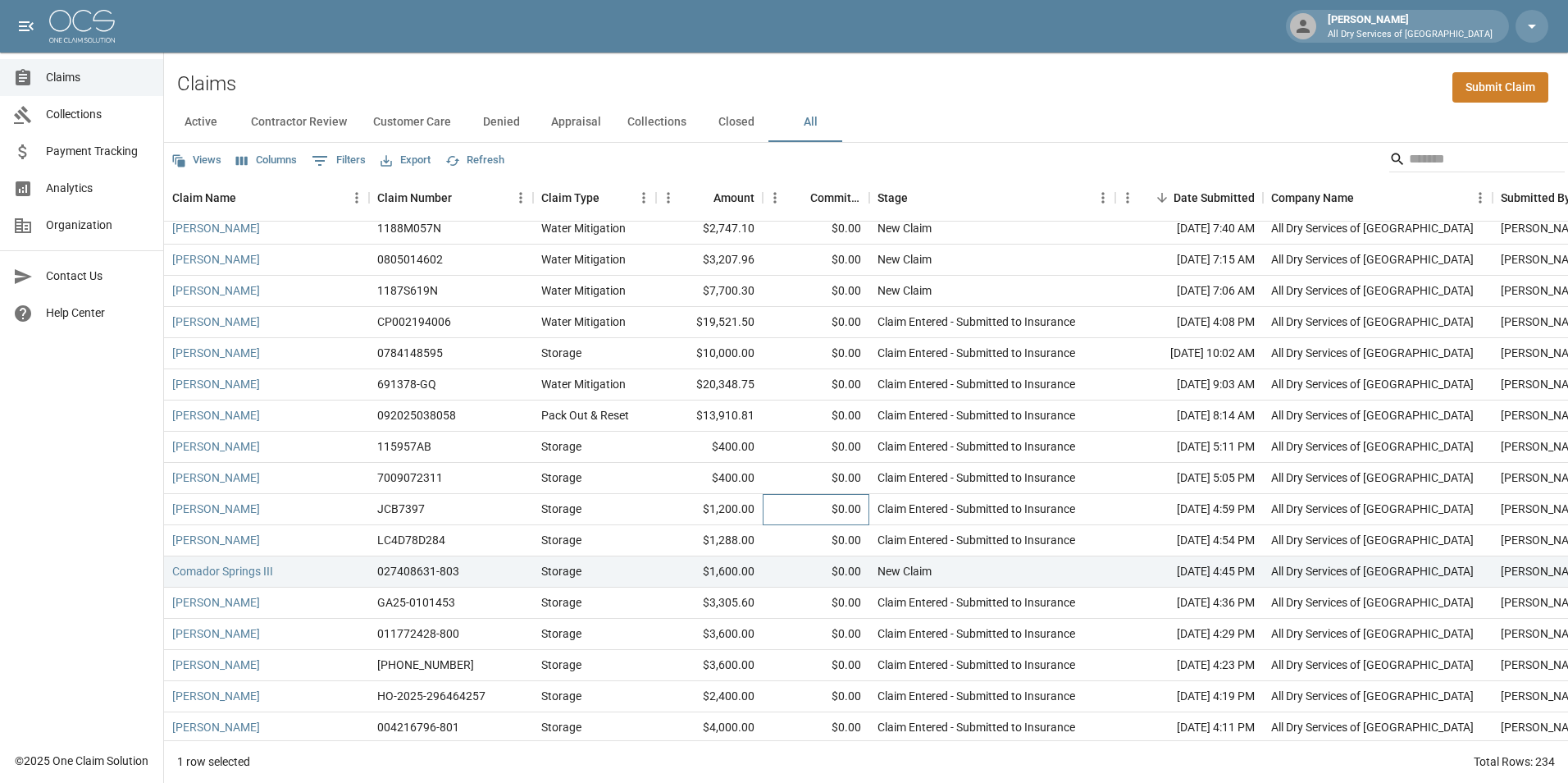
click at [808, 501] on div "$0.00" at bounding box center [816, 510] width 107 height 31
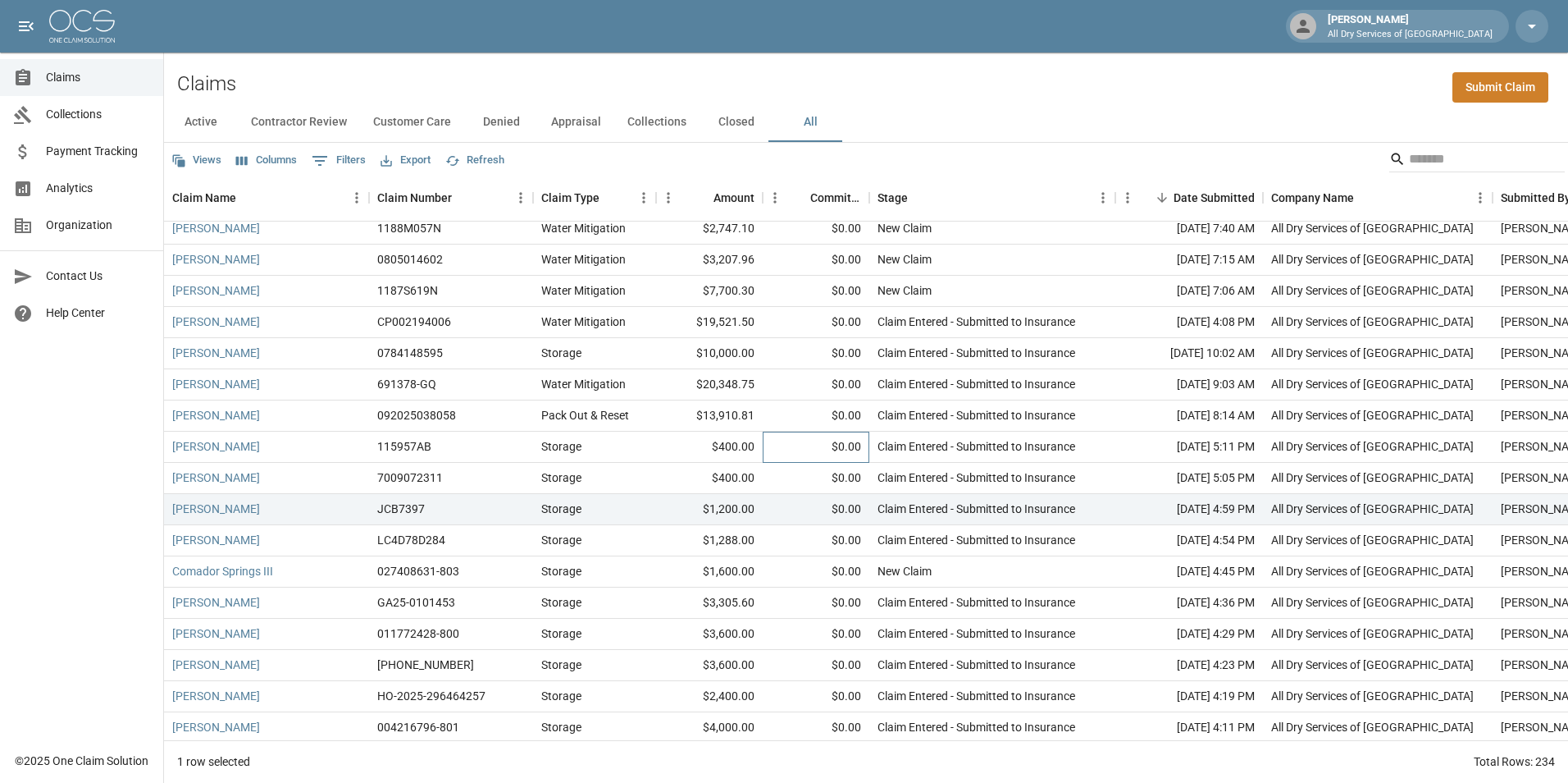
click at [784, 434] on div "$0.00" at bounding box center [816, 447] width 107 height 31
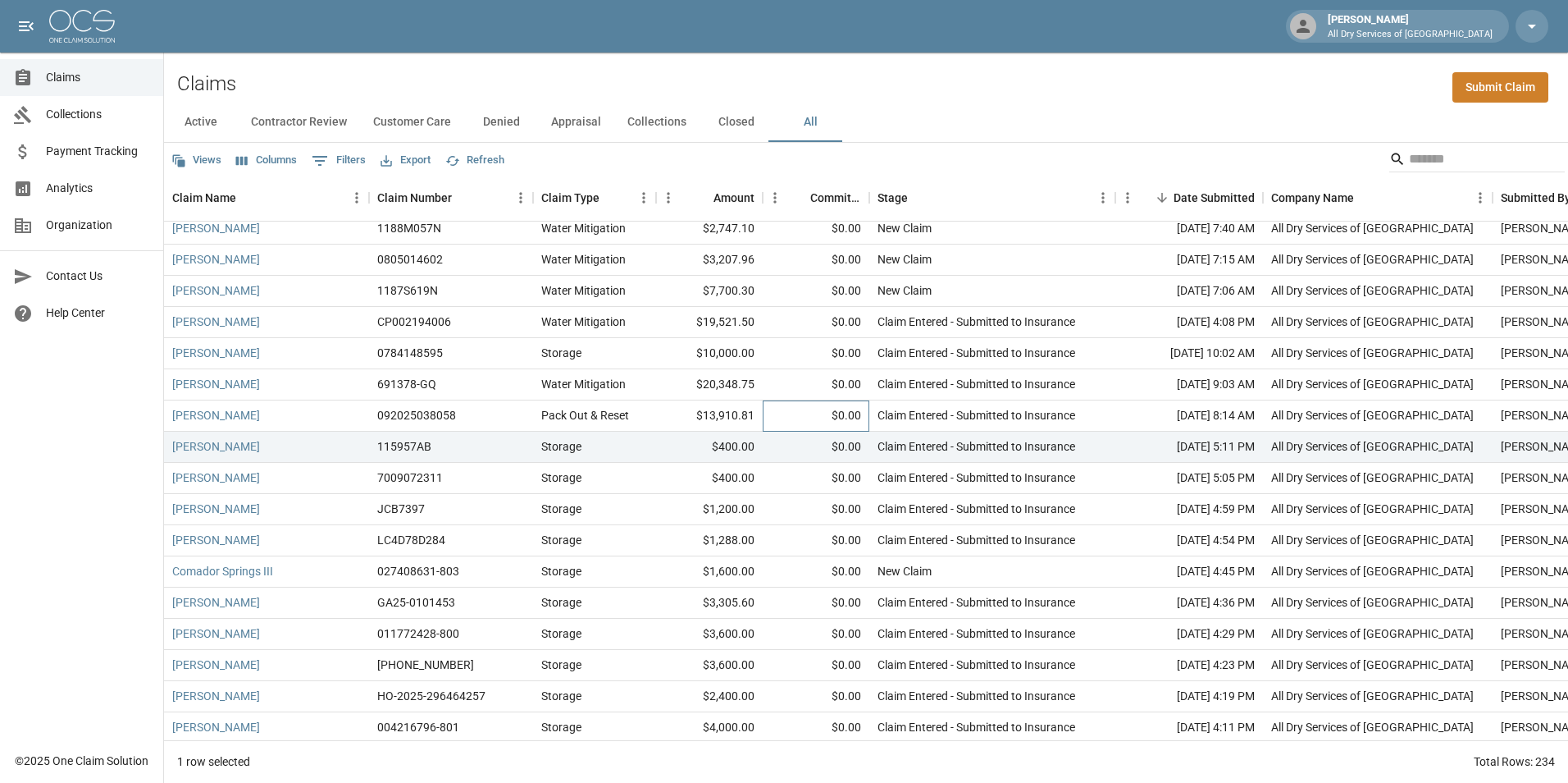
click at [795, 408] on div "$0.00" at bounding box center [816, 416] width 107 height 31
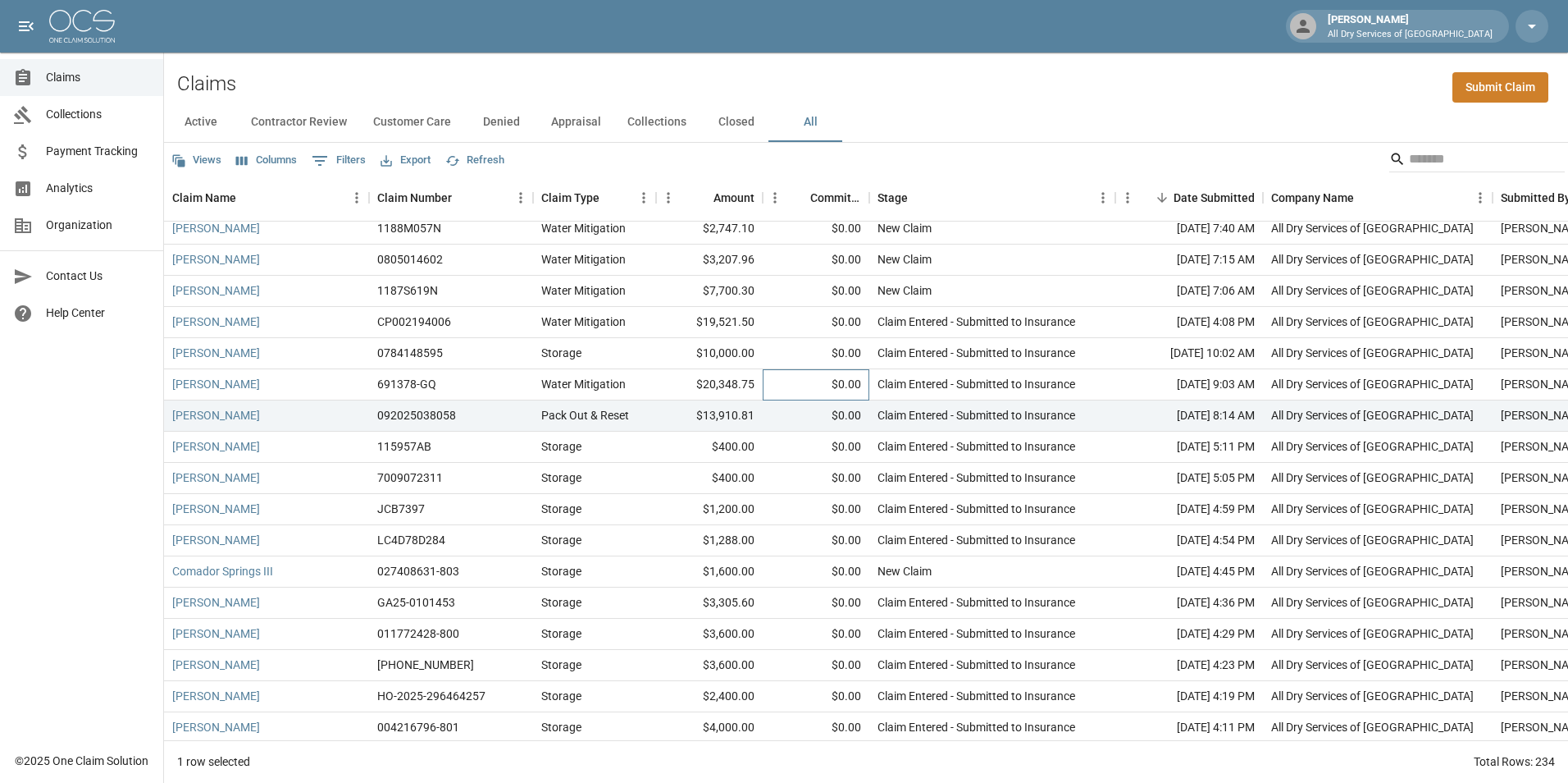
click at [790, 377] on div "$0.00" at bounding box center [816, 385] width 107 height 31
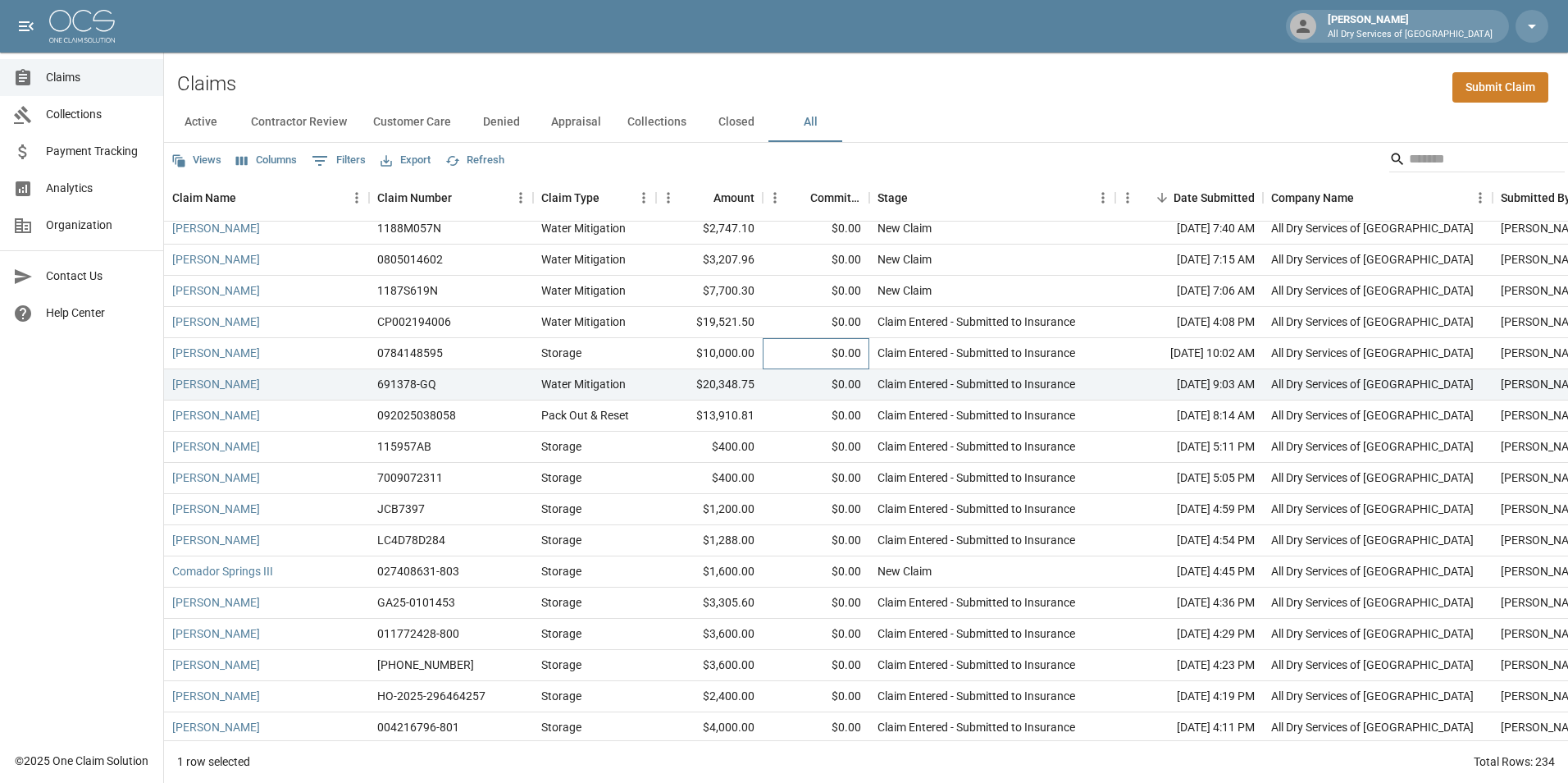
click at [798, 349] on div "$0.00" at bounding box center [816, 354] width 107 height 31
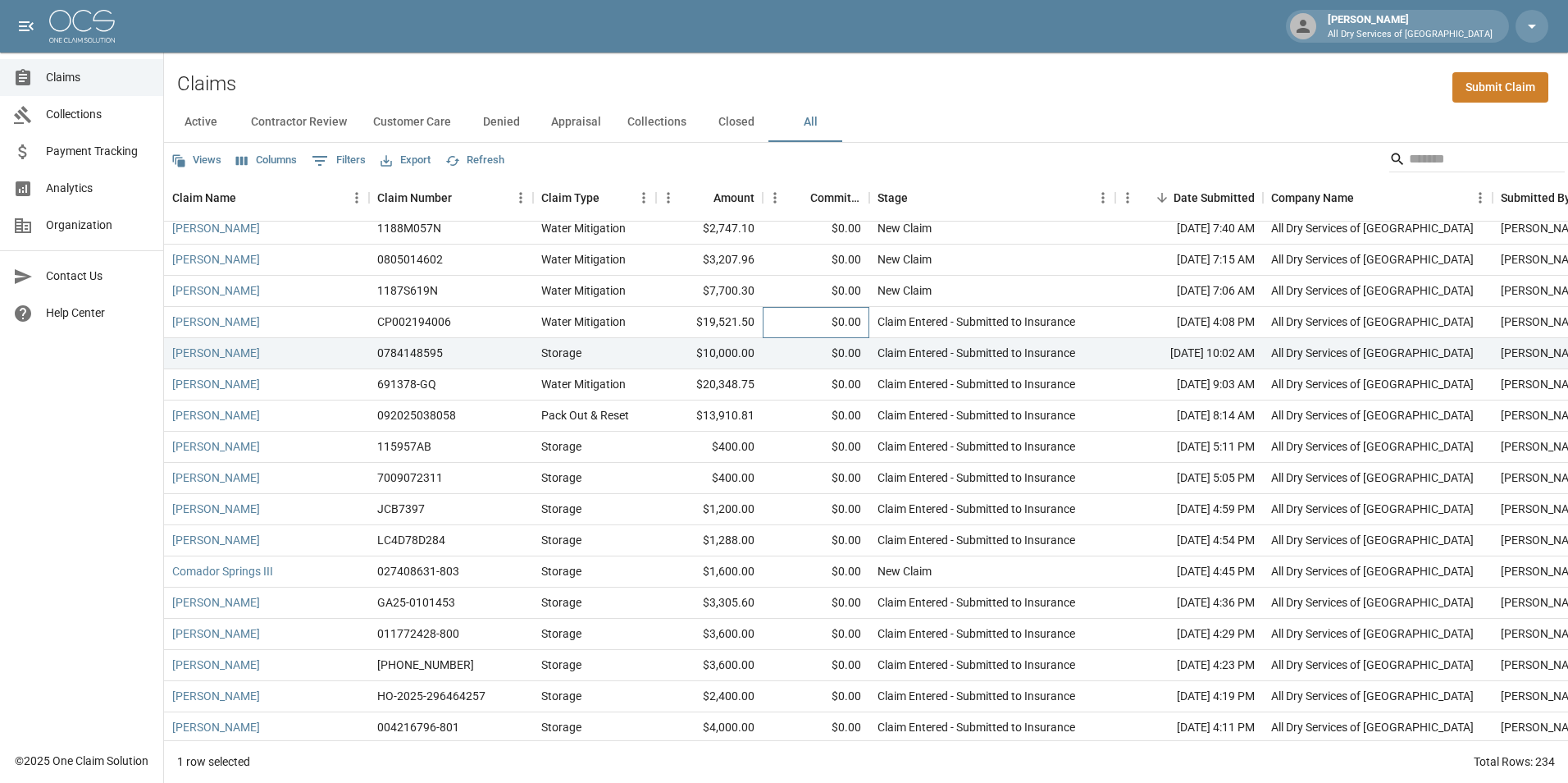
click at [800, 320] on div "$0.00" at bounding box center [816, 323] width 107 height 31
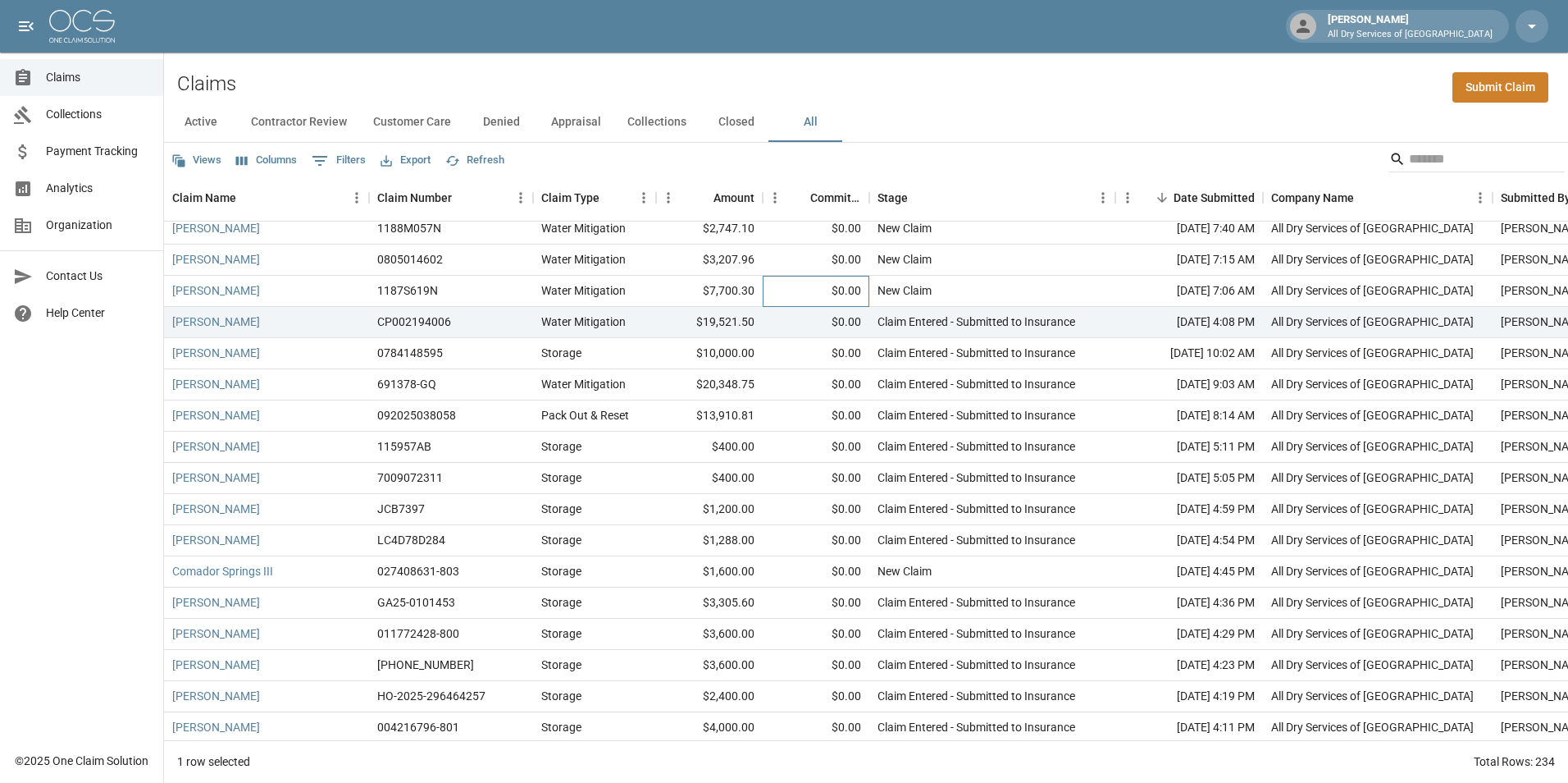
click at [795, 291] on div "$0.00" at bounding box center [816, 291] width 107 height 31
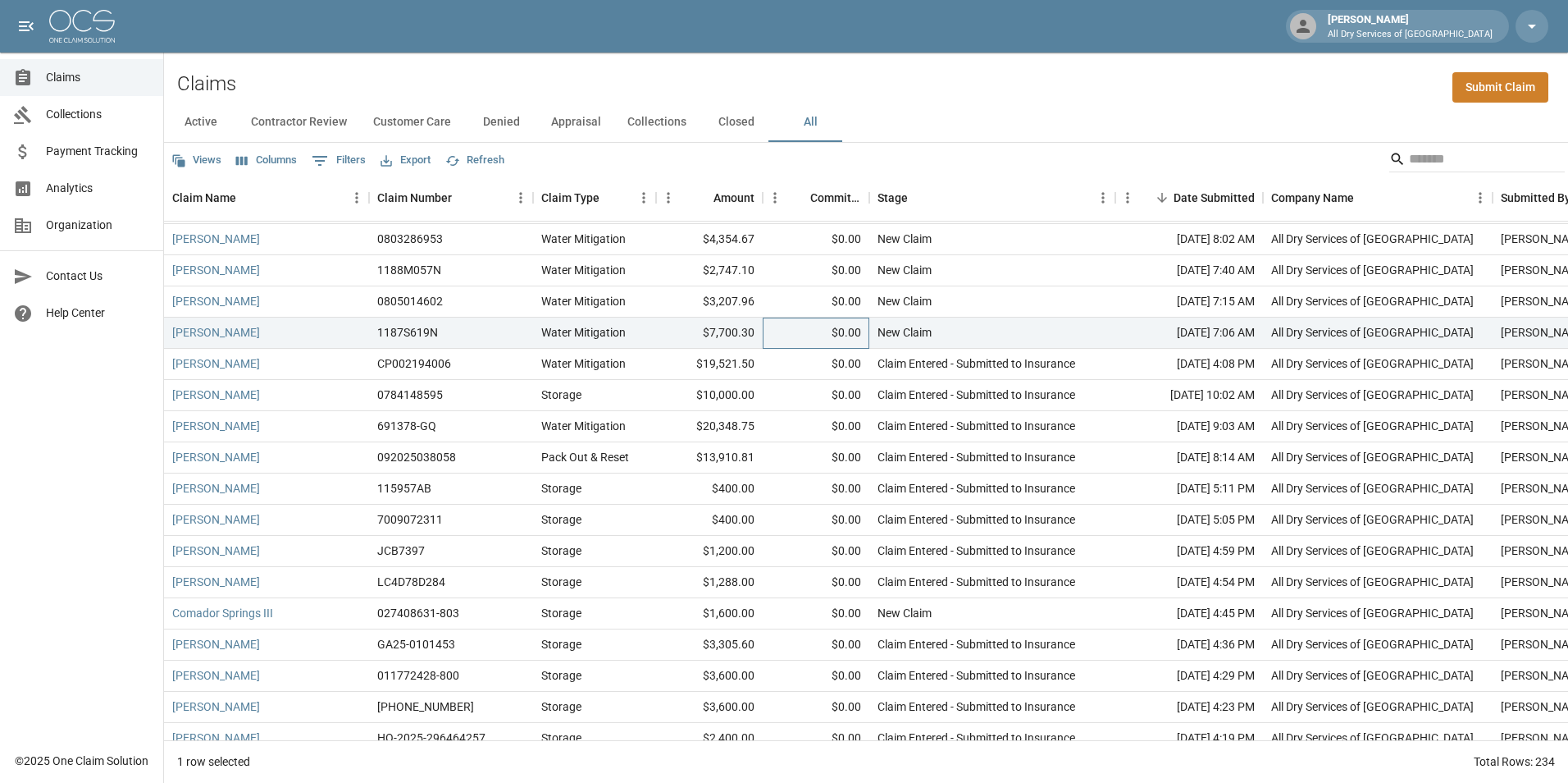
scroll to position [82, 0]
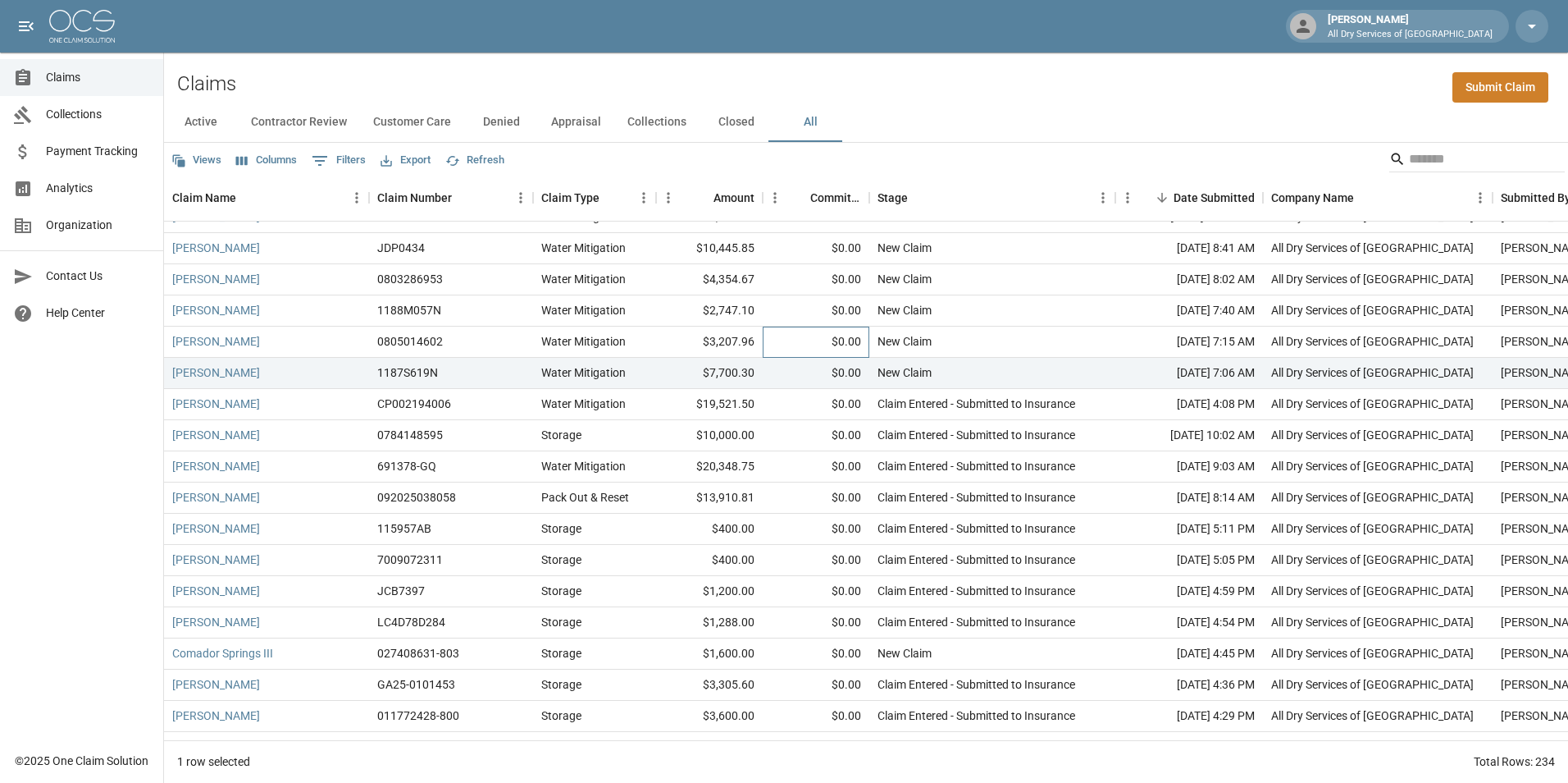
click at [802, 337] on div "$0.00" at bounding box center [816, 343] width 107 height 31
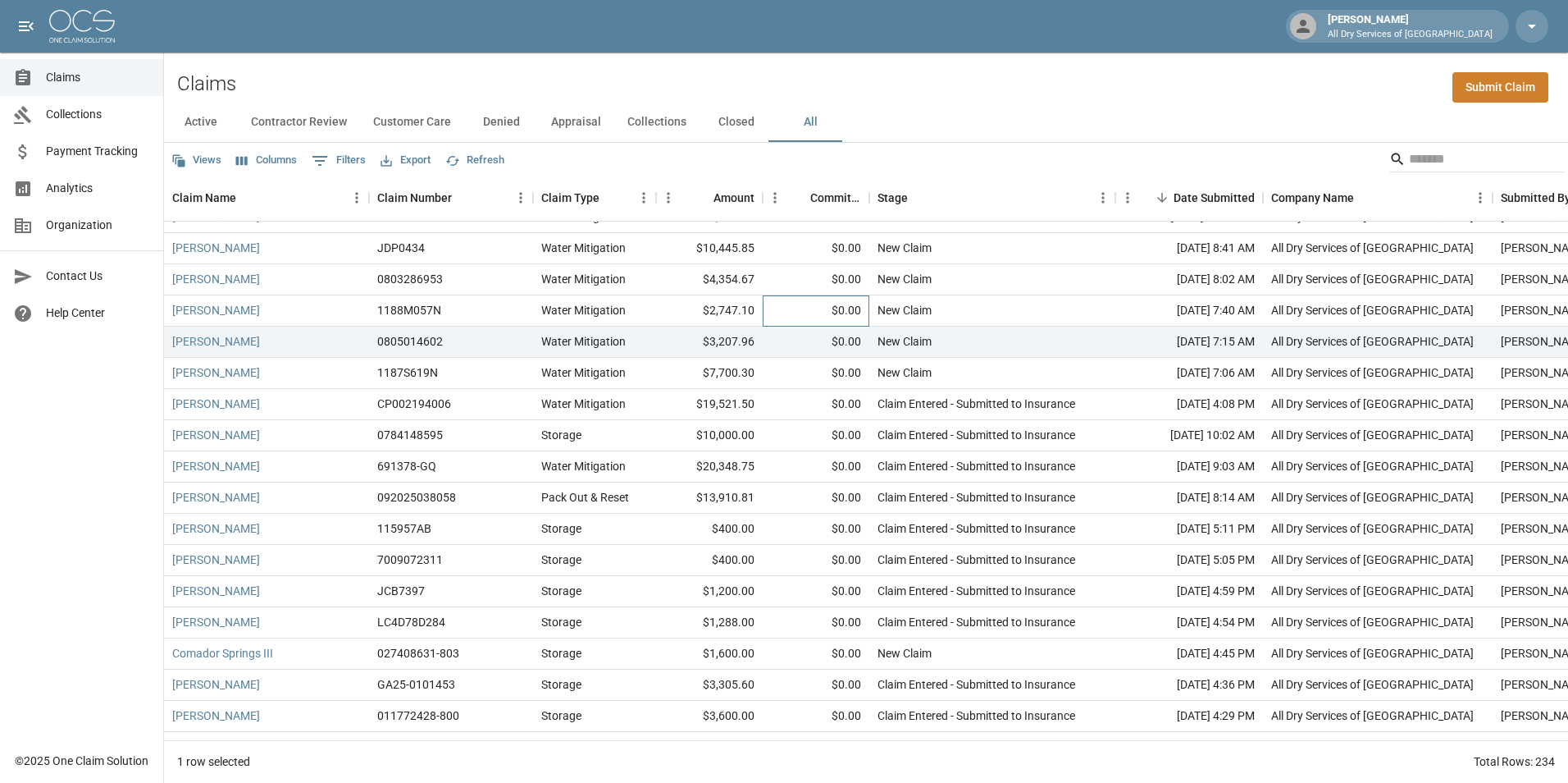
click at [805, 308] on div "$0.00" at bounding box center [816, 311] width 107 height 31
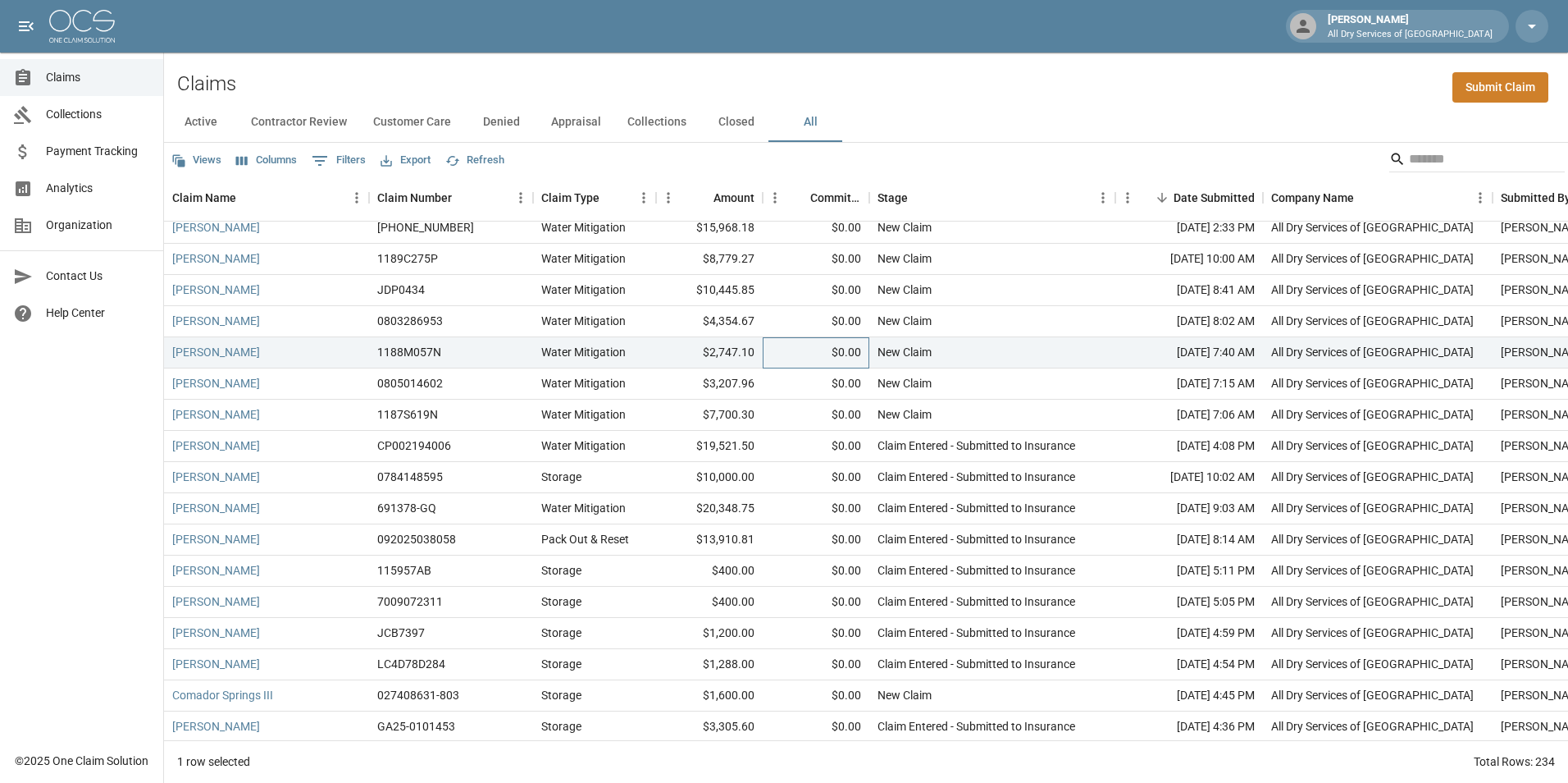
scroll to position [0, 0]
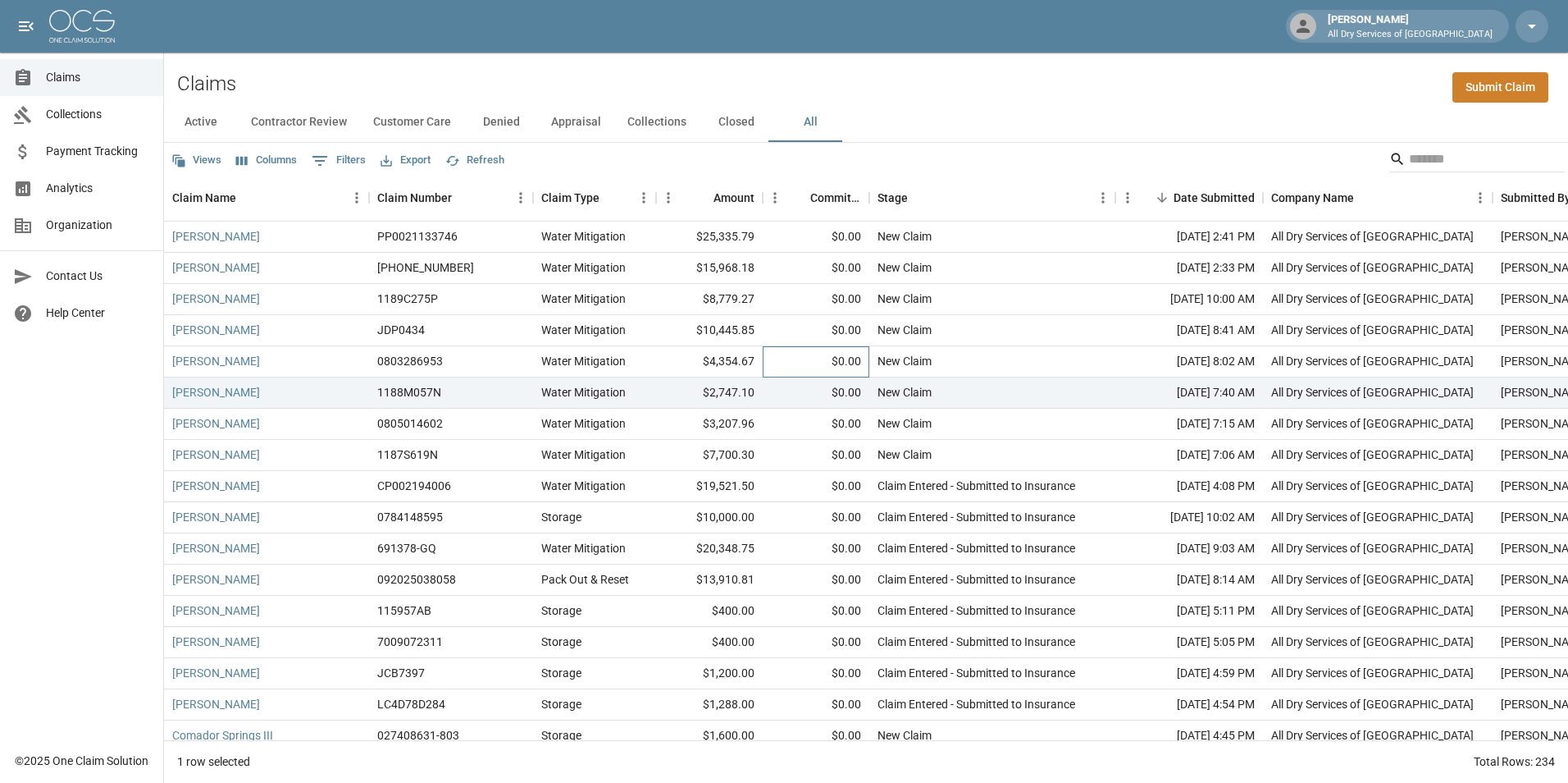
click at [803, 372] on div "$0.00" at bounding box center [816, 362] width 107 height 31
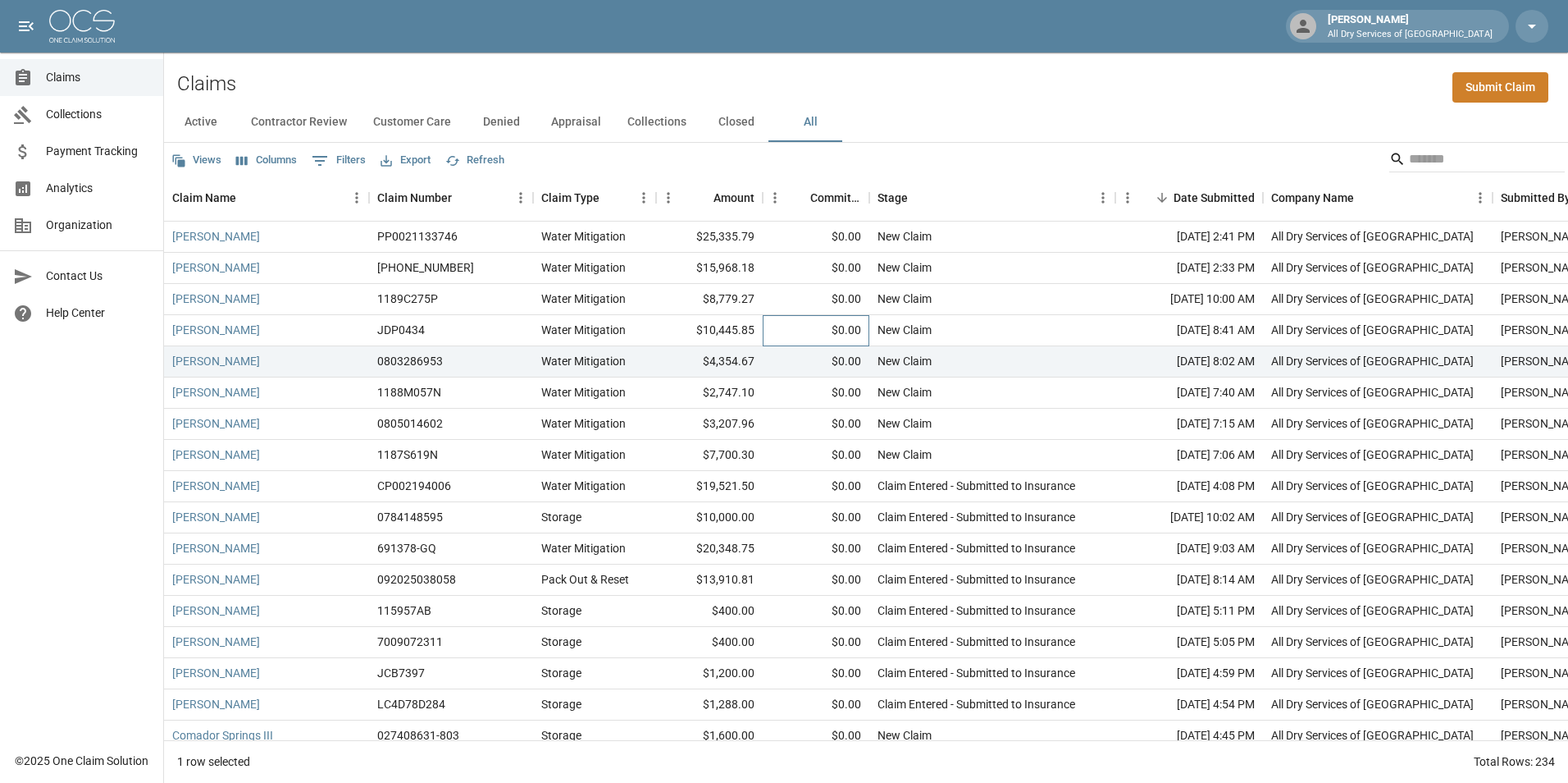
click at [797, 323] on div "$0.00" at bounding box center [816, 330] width 107 height 31
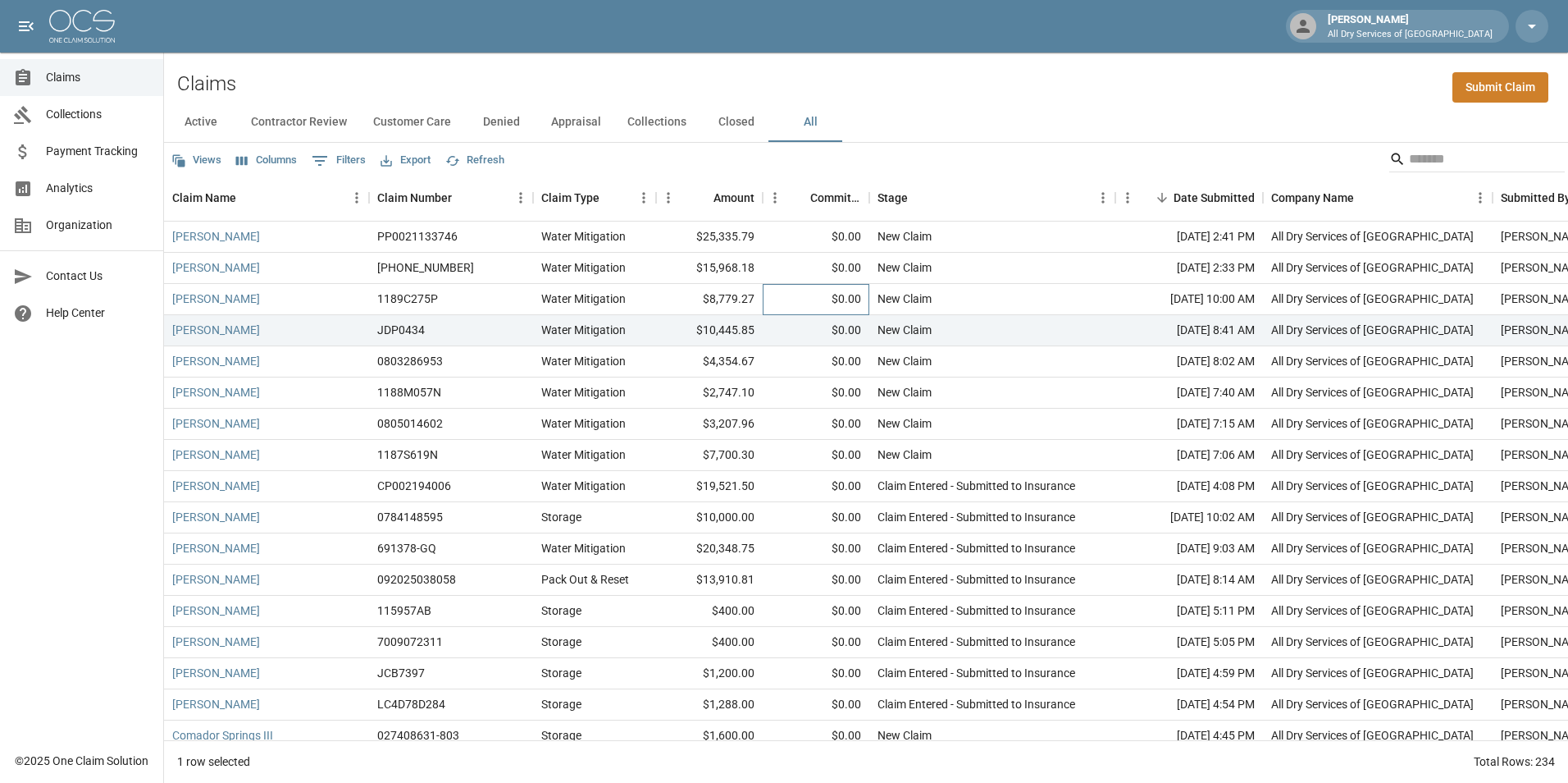
click at [797, 291] on div "$0.00" at bounding box center [816, 299] width 107 height 31
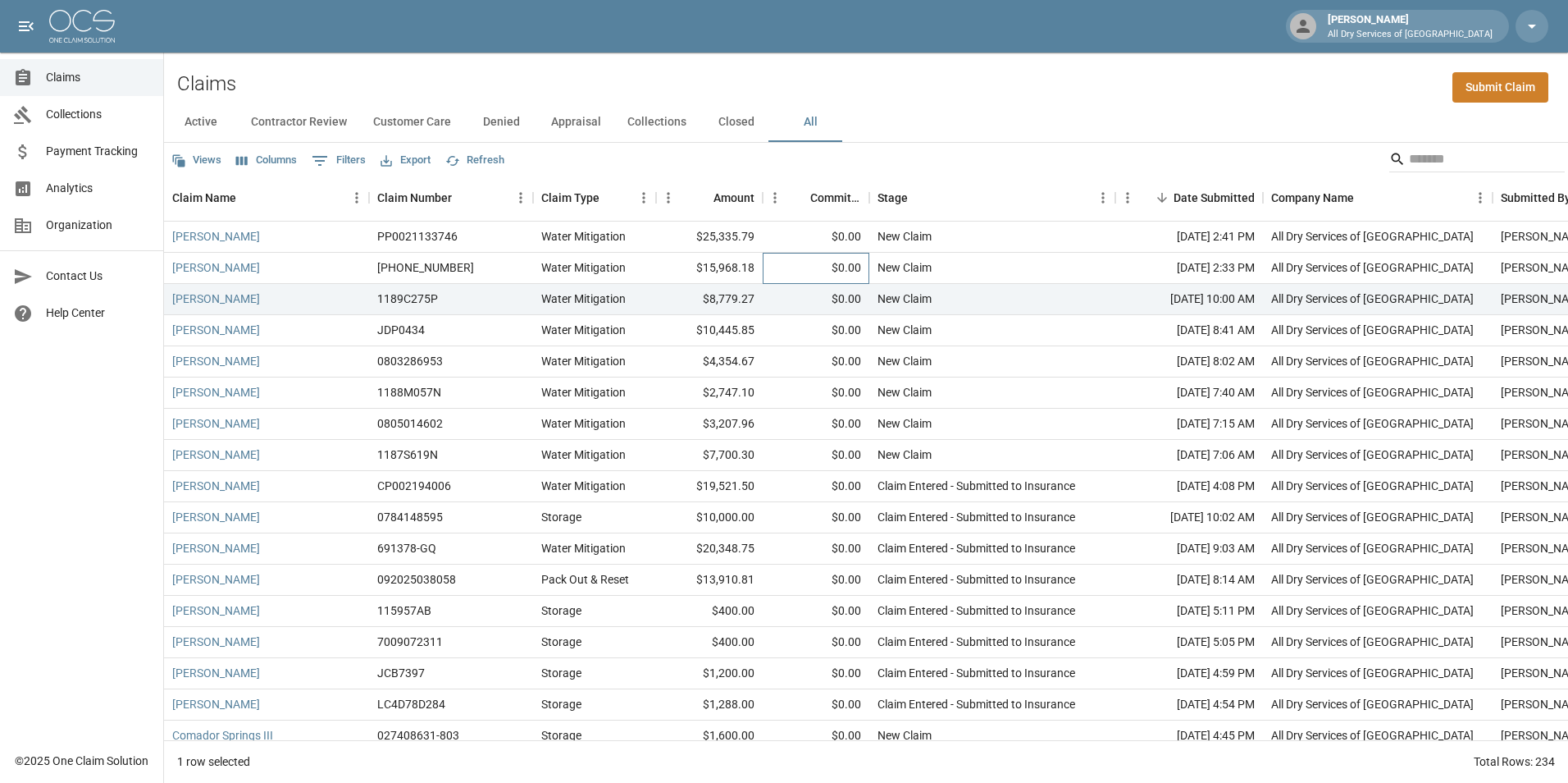
click at [806, 273] on div "$0.00" at bounding box center [816, 268] width 107 height 31
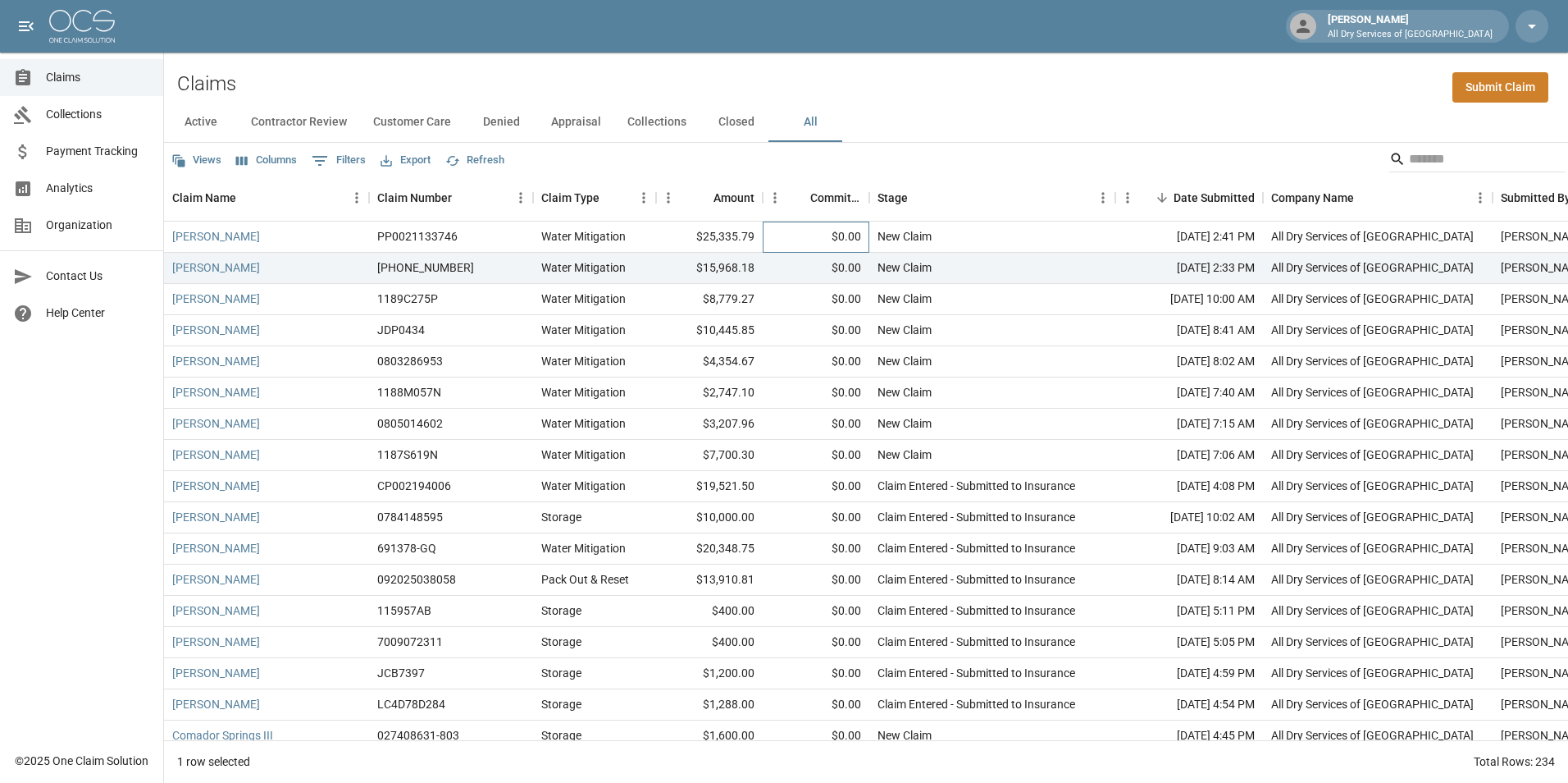
click at [793, 230] on div "$0.00" at bounding box center [816, 237] width 107 height 31
